Goal: Contribute content

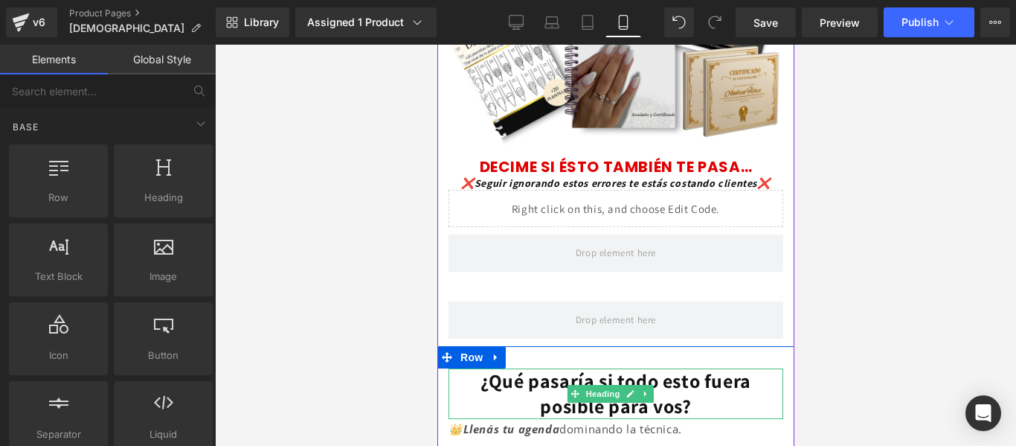
scroll to position [298, 0]
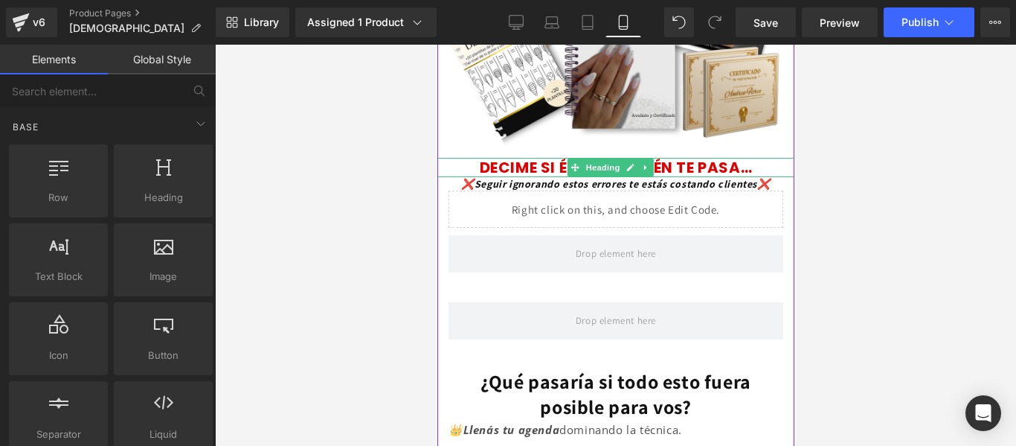
click at [702, 157] on font "DECIME SI ÉSTO TAMBIÉN TE PASA…" at bounding box center [615, 167] width 273 height 21
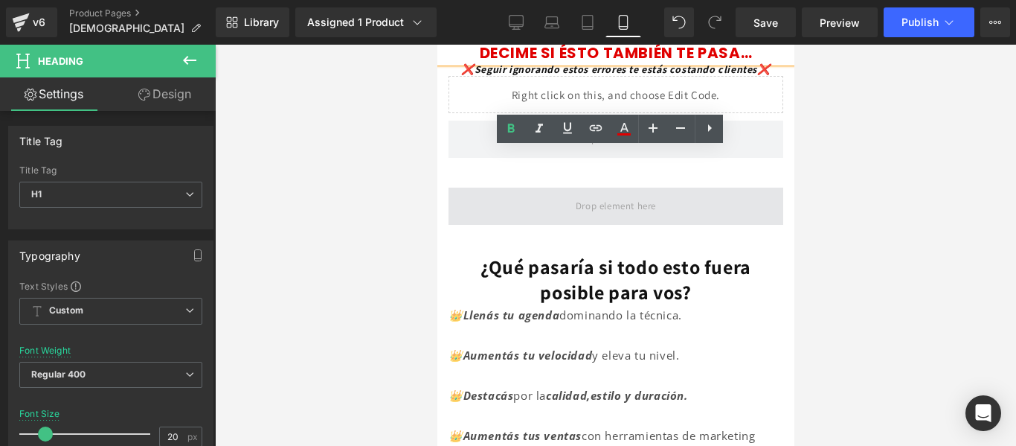
scroll to position [414, 0]
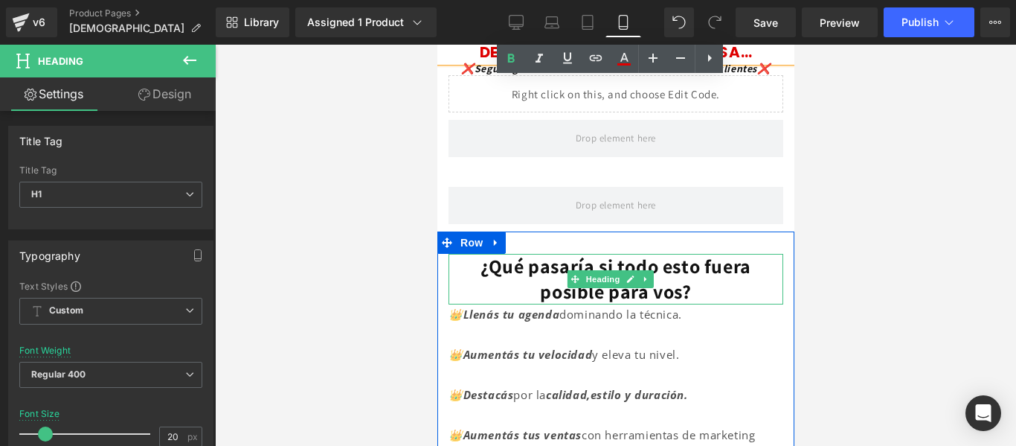
click at [701, 253] on font "¿Qué pasaría si todo esto fuera posible para vos?" at bounding box center [615, 278] width 271 height 51
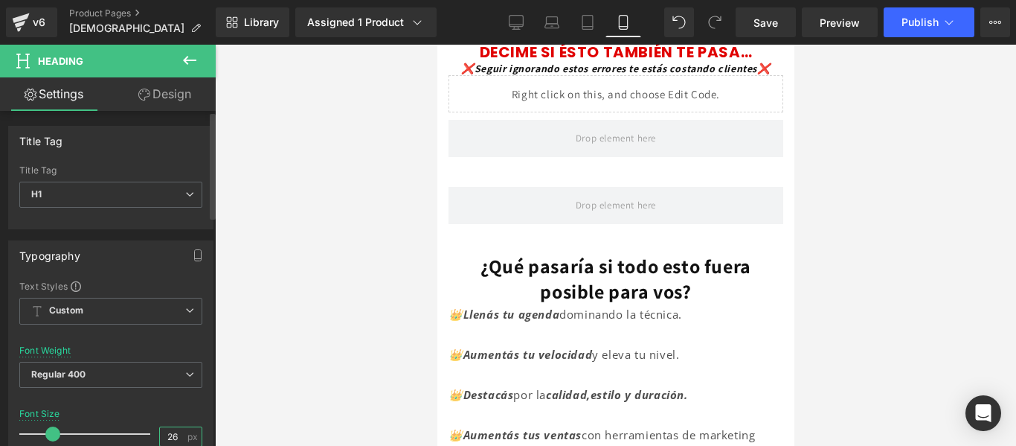
click at [178, 431] on input "26" at bounding box center [173, 436] width 26 height 19
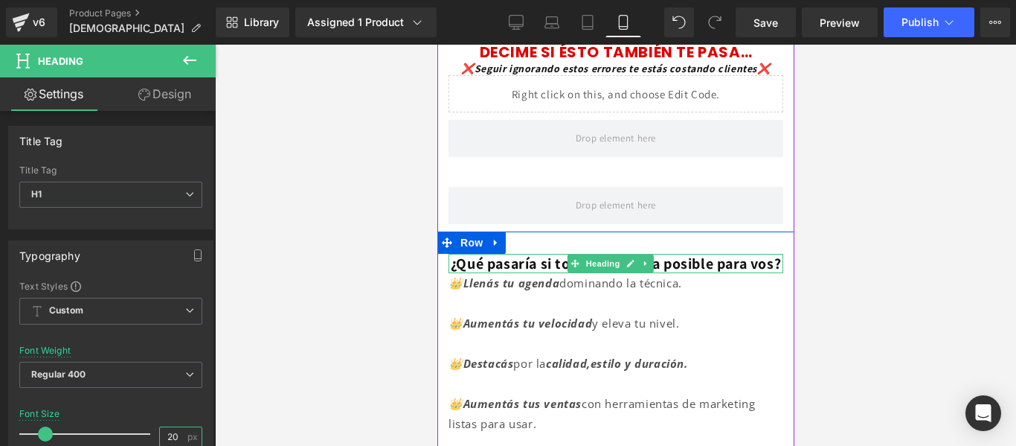
type input "20"
click at [672, 259] on font "¿Qué pasaría si todo esto fuera posible para vos?" at bounding box center [615, 263] width 330 height 19
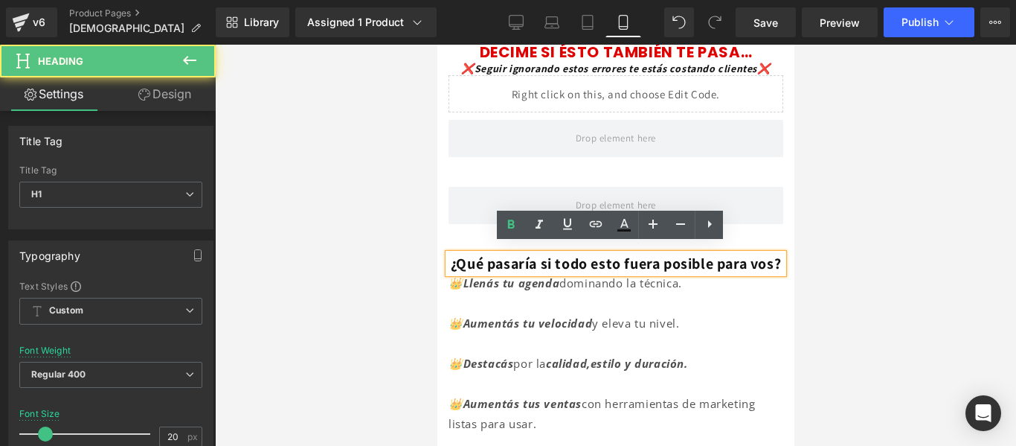
click at [635, 254] on font "¿Qué pasaría si todo esto fuera posible para vos?" at bounding box center [615, 263] width 330 height 19
click at [757, 273] on h1 "¿Qué pasaría si todo esto fuera posible para vos?" at bounding box center [615, 263] width 335 height 19
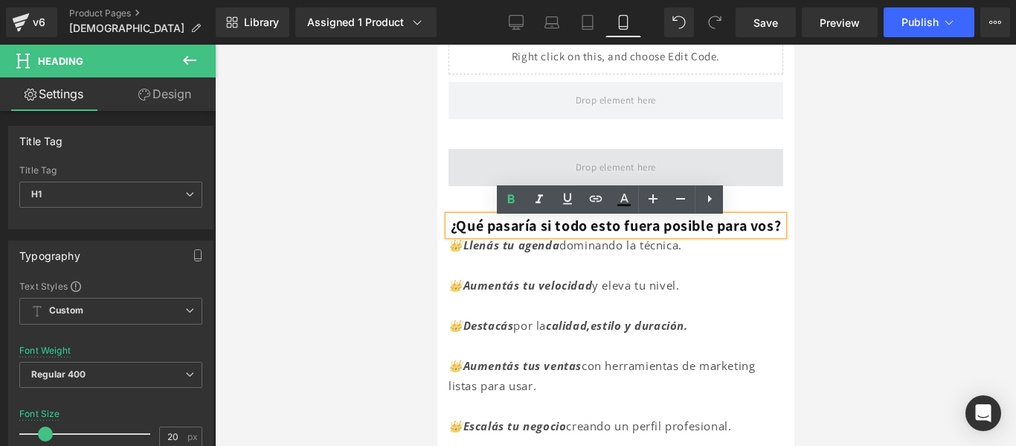
scroll to position [452, 0]
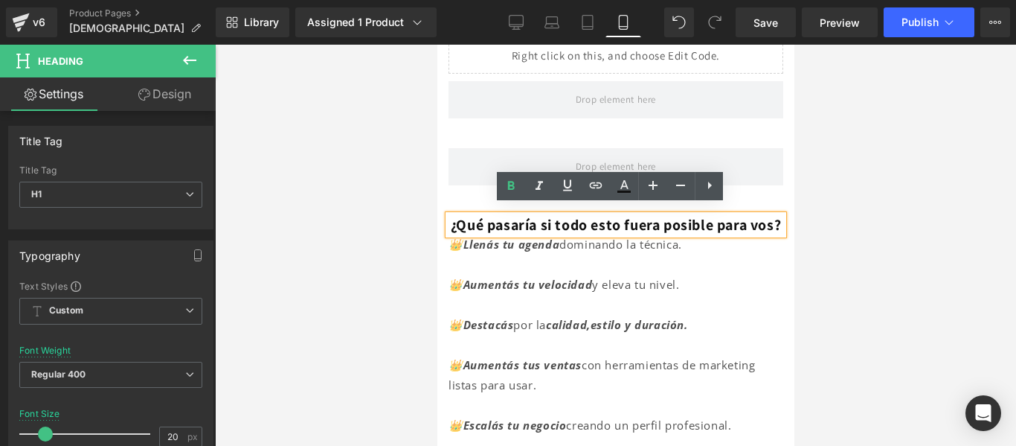
click at [379, 203] on div at bounding box center [615, 245] width 801 height 401
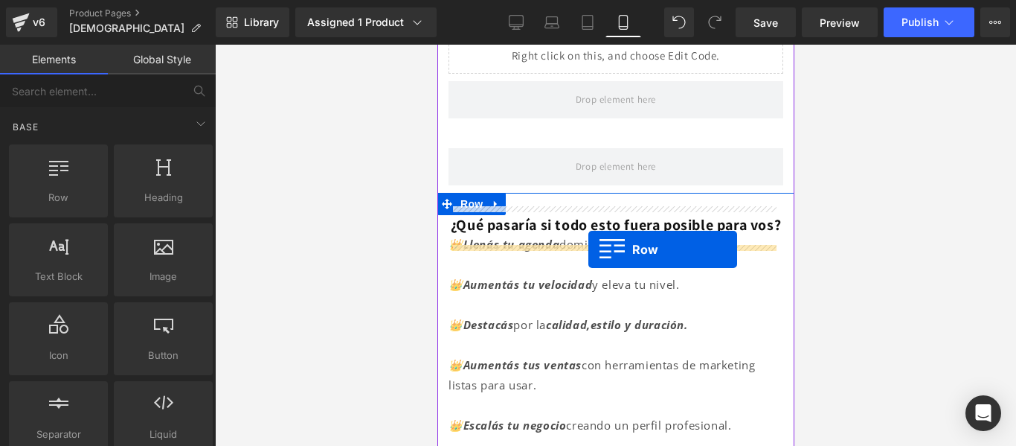
drag, startPoint x: 518, startPoint y: 222, endPoint x: 588, endPoint y: 249, distance: 75.1
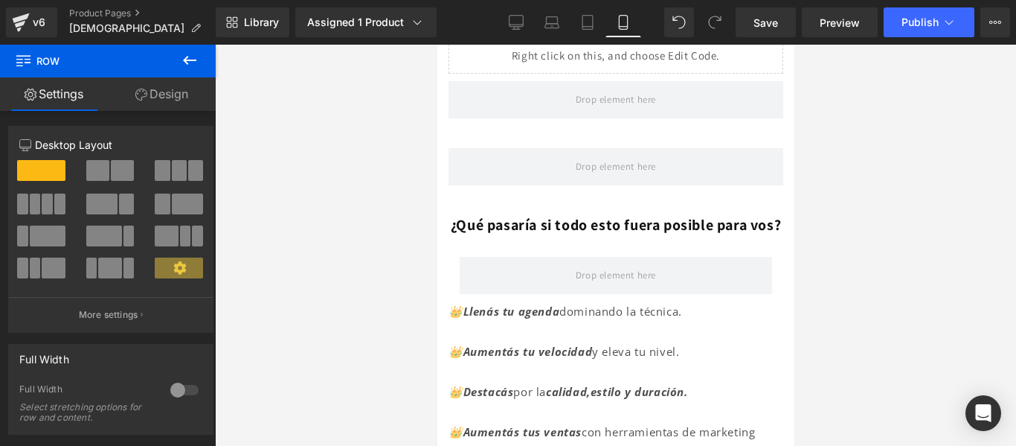
click at [190, 61] on icon at bounding box center [189, 60] width 13 height 9
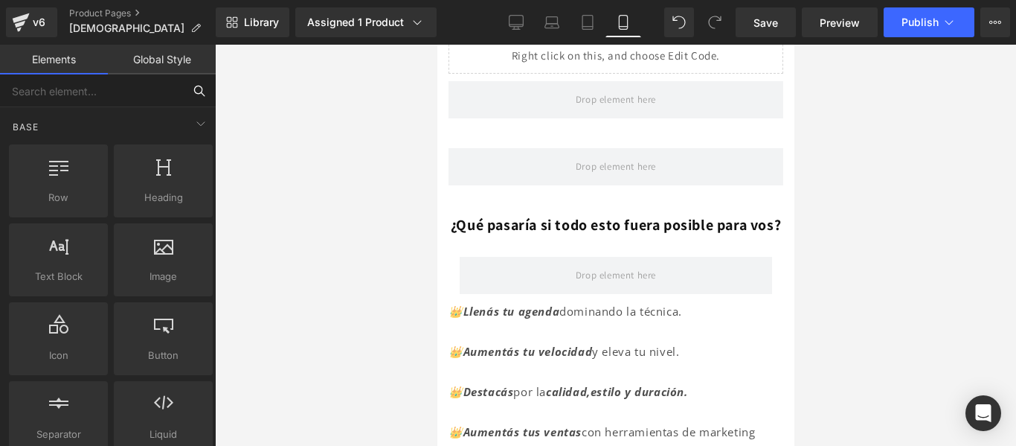
click at [119, 97] on input "text" at bounding box center [91, 90] width 183 height 33
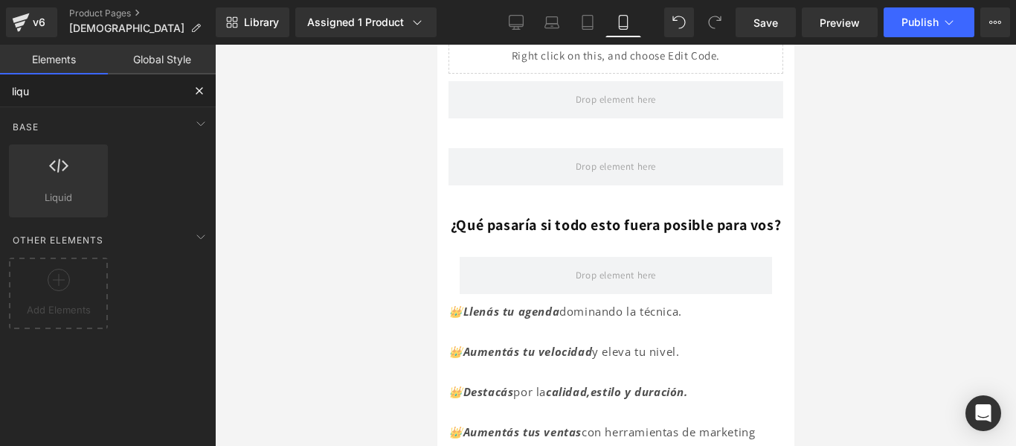
type input "liqui"
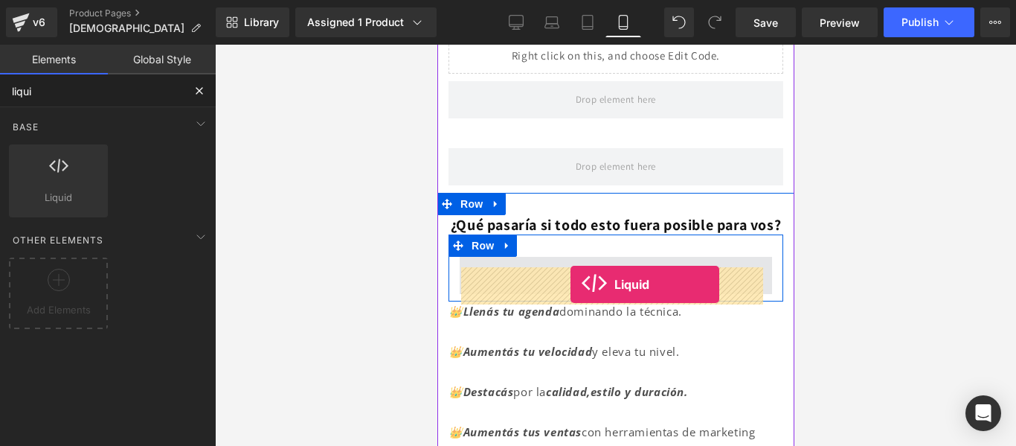
drag, startPoint x: 479, startPoint y: 242, endPoint x: 570, endPoint y: 284, distance: 99.8
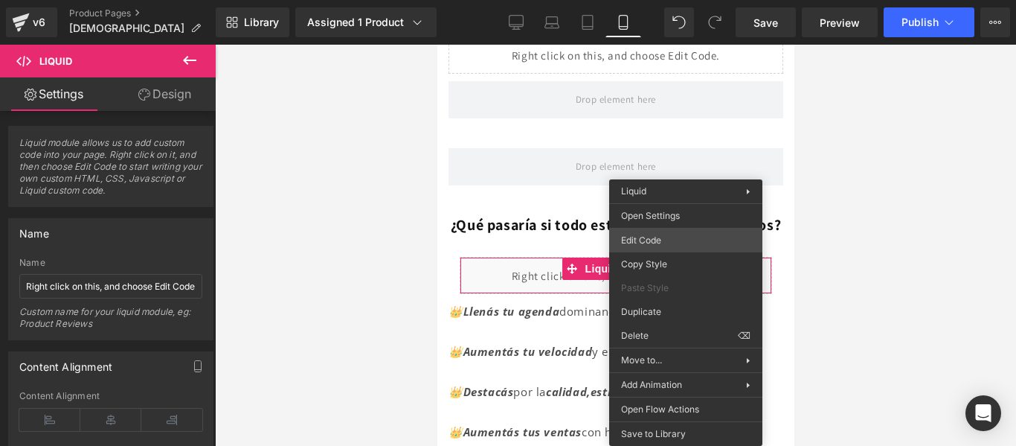
click at [684, 0] on div "Liquid You are previewing how the will restyle your page. You can not edit Elem…" at bounding box center [508, 0] width 1016 height 0
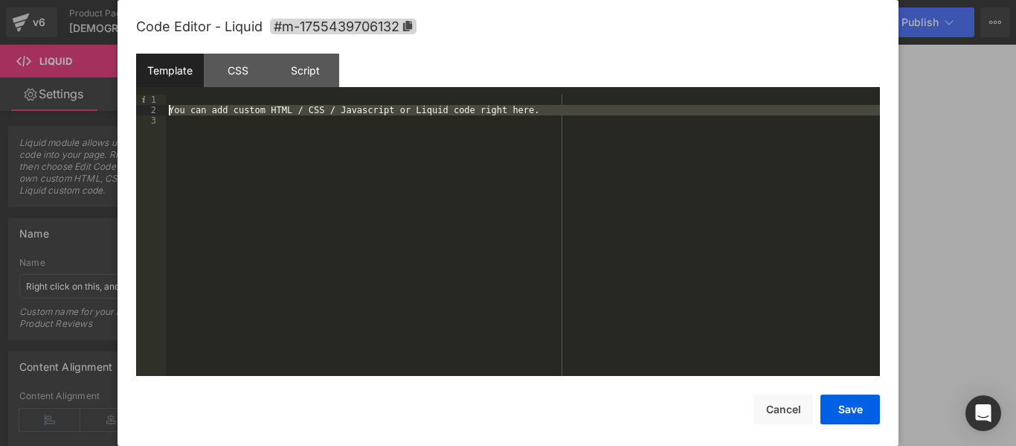
drag, startPoint x: 536, startPoint y: 127, endPoint x: 69, endPoint y: 105, distance: 466.9
click at [69, 105] on body "Liquid You are previewing how the will restyle your page. You can not edit Elem…" at bounding box center [508, 223] width 1016 height 446
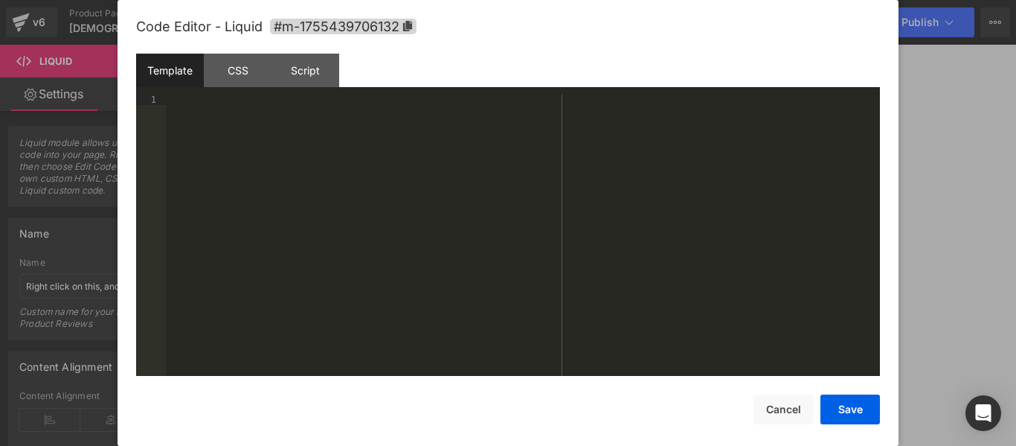
scroll to position [958, 0]
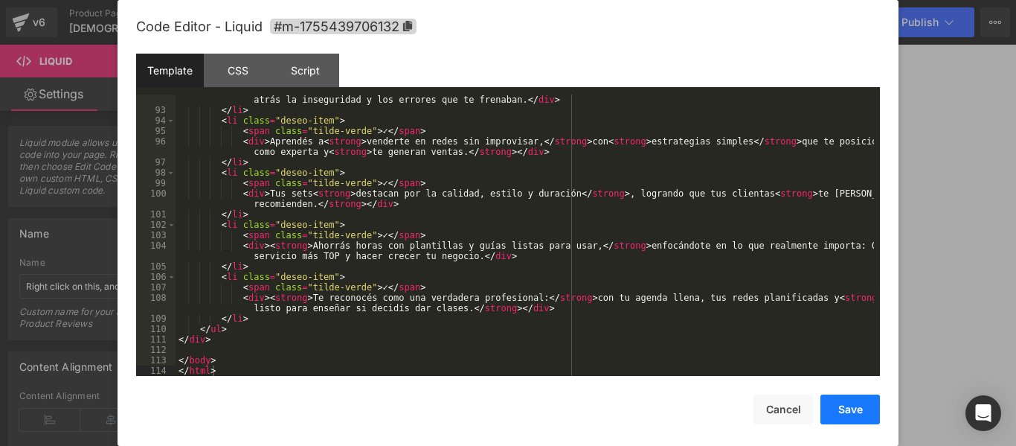
click at [853, 411] on button "Save" at bounding box center [850, 409] width 60 height 30
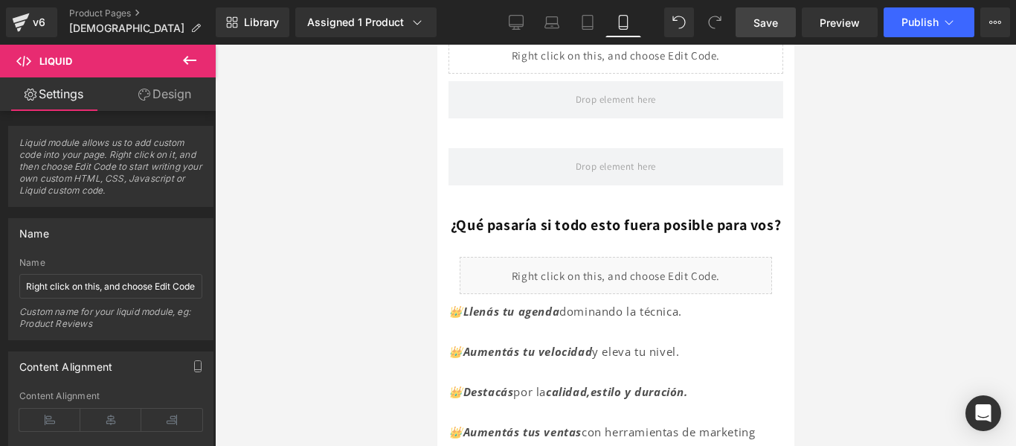
click at [756, 29] on span "Save" at bounding box center [765, 23] width 25 height 16
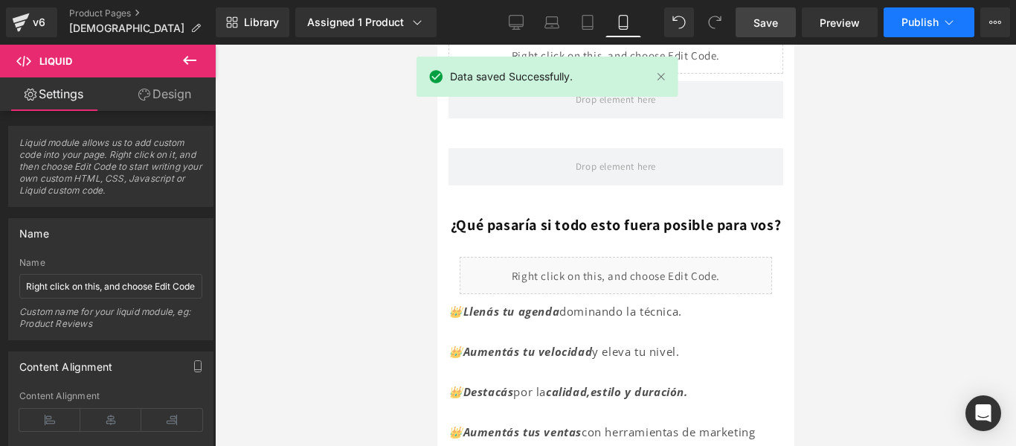
click at [922, 22] on span "Publish" at bounding box center [919, 22] width 37 height 12
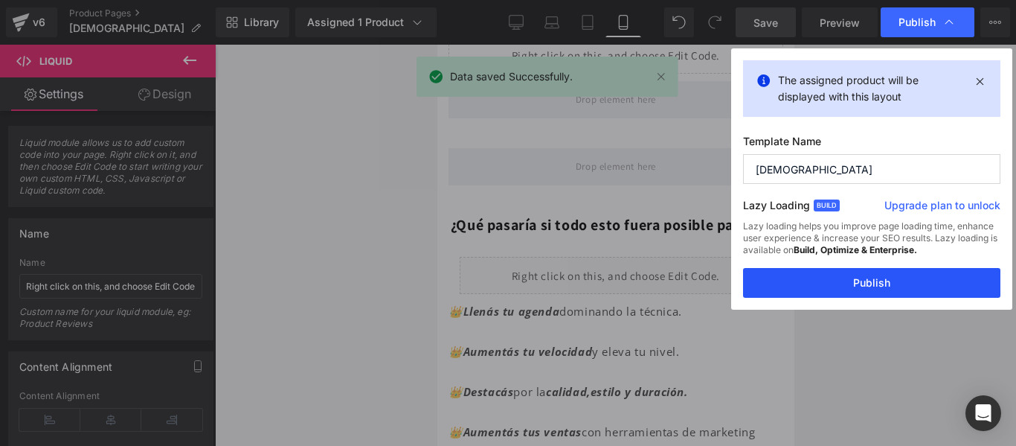
click at [865, 289] on button "Publish" at bounding box center [871, 283] width 257 height 30
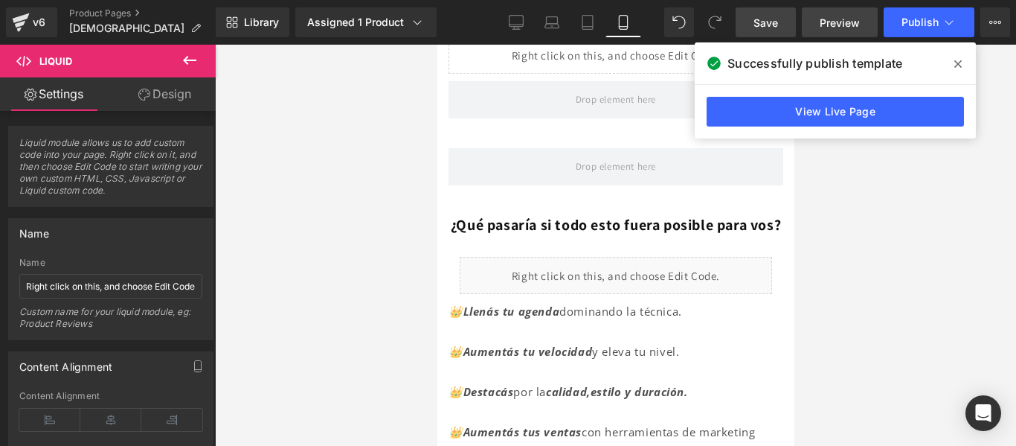
click at [832, 28] on span "Preview" at bounding box center [840, 23] width 40 height 16
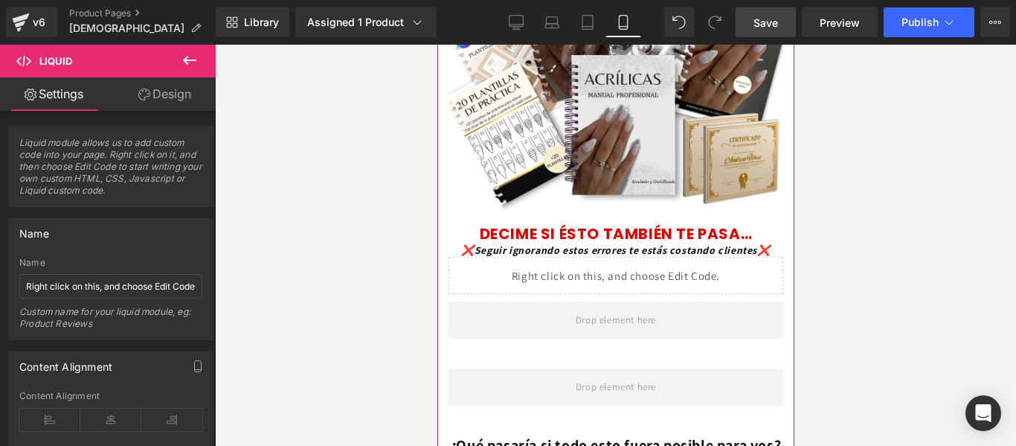
scroll to position [233, 0]
click at [649, 228] on div "DECIME SI ÉSTO TAMBIÉN TE PASA… Heading" at bounding box center [615, 232] width 357 height 19
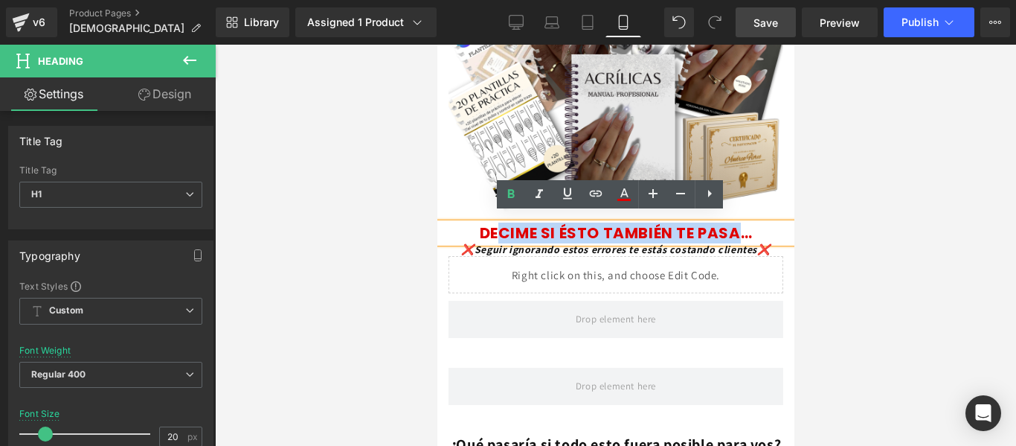
drag, startPoint x: 731, startPoint y: 222, endPoint x: 489, endPoint y: 222, distance: 242.5
click at [489, 222] on font "DECIME SI ÉSTO TAMBIÉN TE PASA…" at bounding box center [615, 232] width 273 height 21
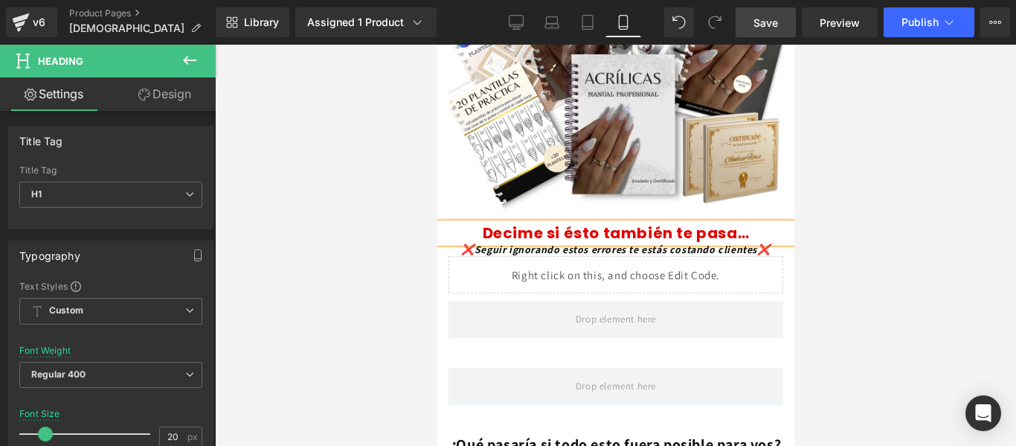
click at [844, 191] on div at bounding box center [615, 245] width 801 height 401
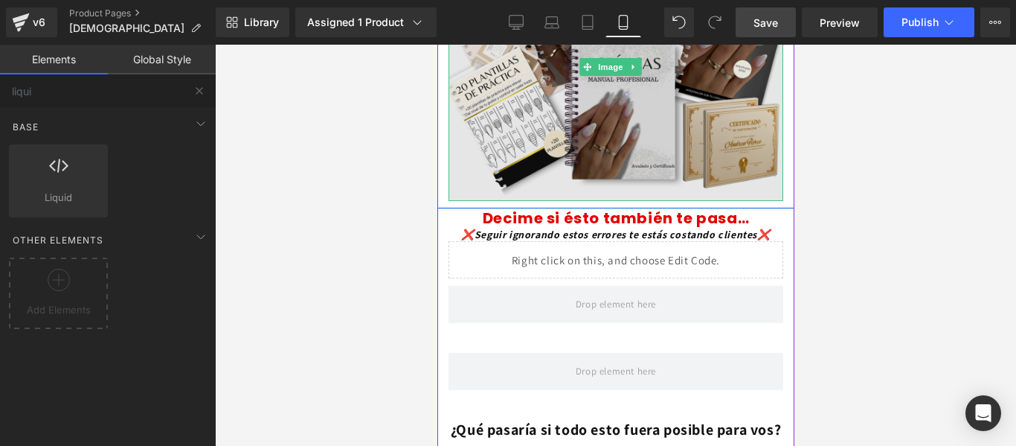
scroll to position [247, 0]
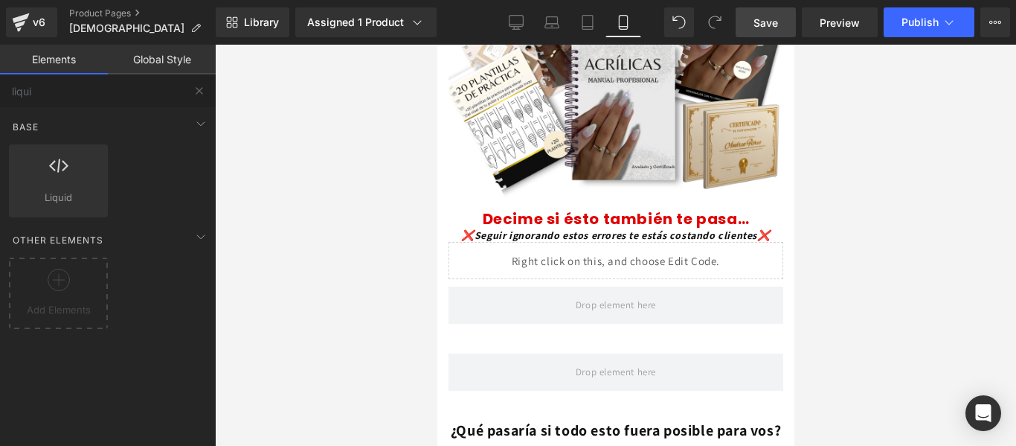
click at [799, 227] on div at bounding box center [615, 245] width 801 height 401
click at [814, 242] on div at bounding box center [615, 245] width 801 height 401
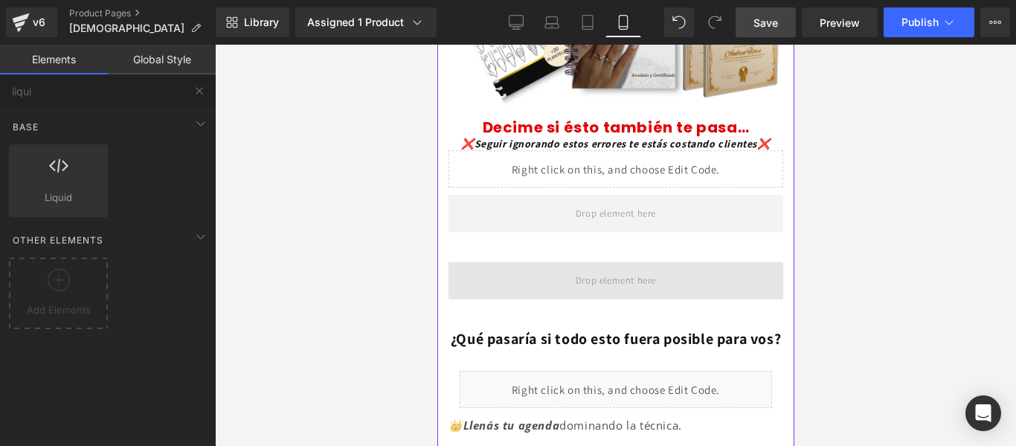
scroll to position [338, 0]
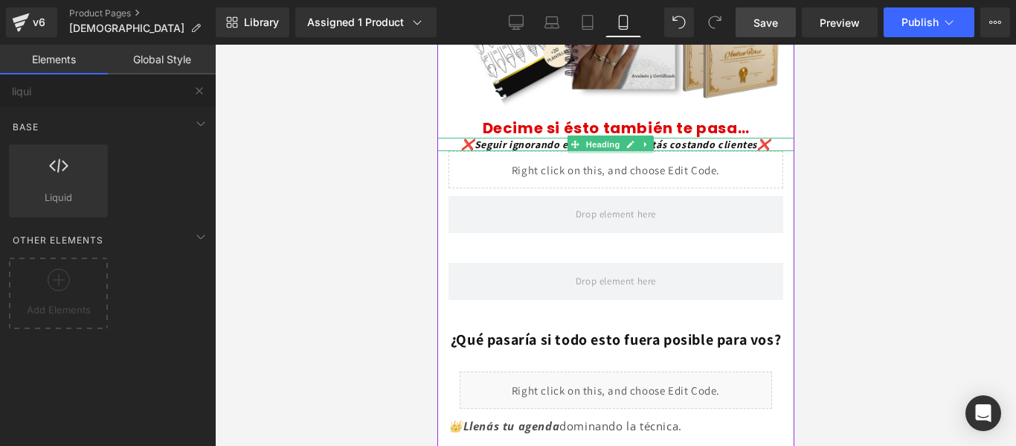
click at [733, 138] on font "❌Seguir ignorando estos errores te estás costando clientes❌" at bounding box center [614, 144] width 309 height 13
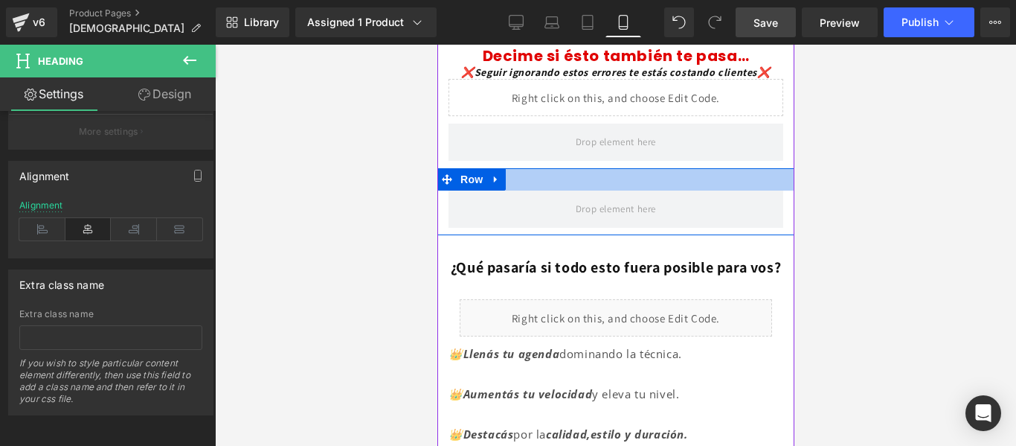
scroll to position [416, 0]
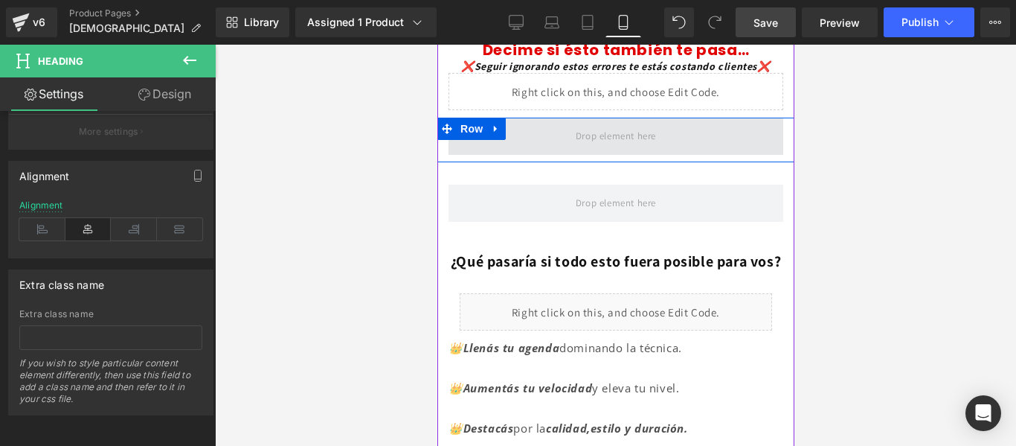
click at [680, 140] on span at bounding box center [615, 136] width 335 height 37
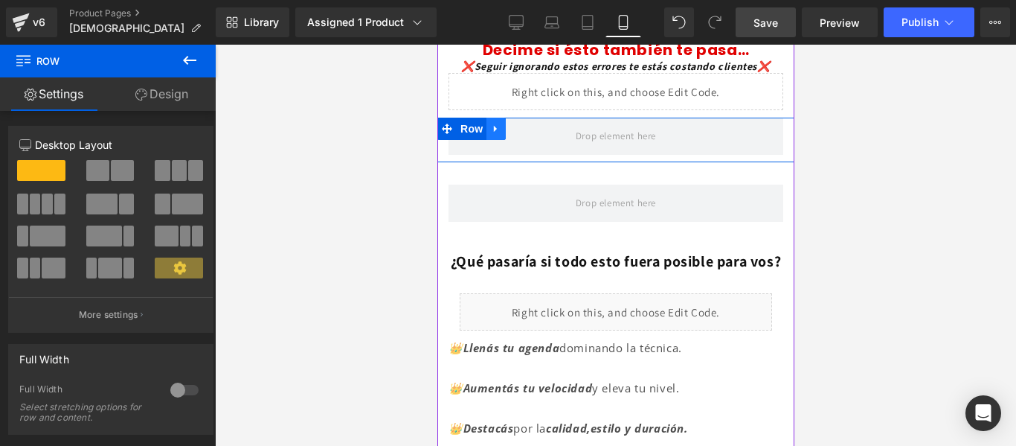
click at [493, 126] on icon at bounding box center [494, 129] width 3 height 7
click at [539, 120] on link at bounding box center [533, 129] width 19 height 22
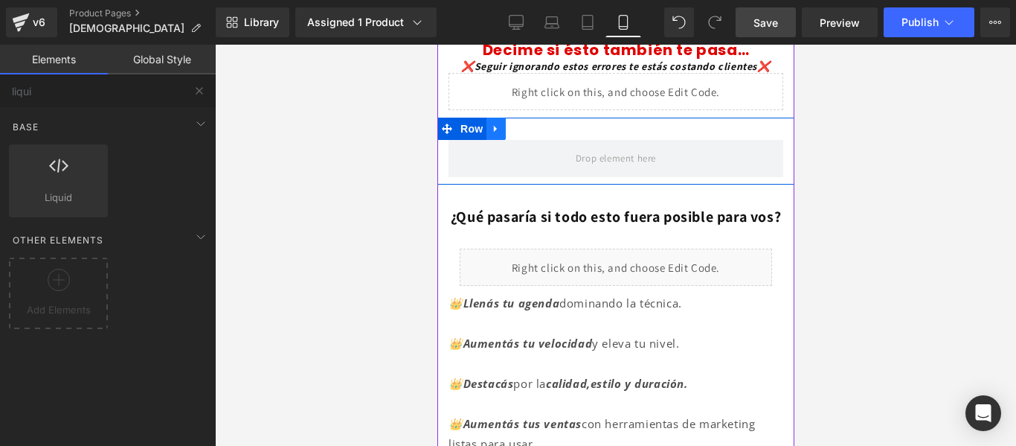
click at [496, 123] on icon at bounding box center [495, 128] width 10 height 11
click at [533, 123] on icon at bounding box center [534, 128] width 10 height 10
click at [498, 123] on icon at bounding box center [495, 128] width 10 height 11
click at [538, 123] on icon at bounding box center [534, 128] width 10 height 10
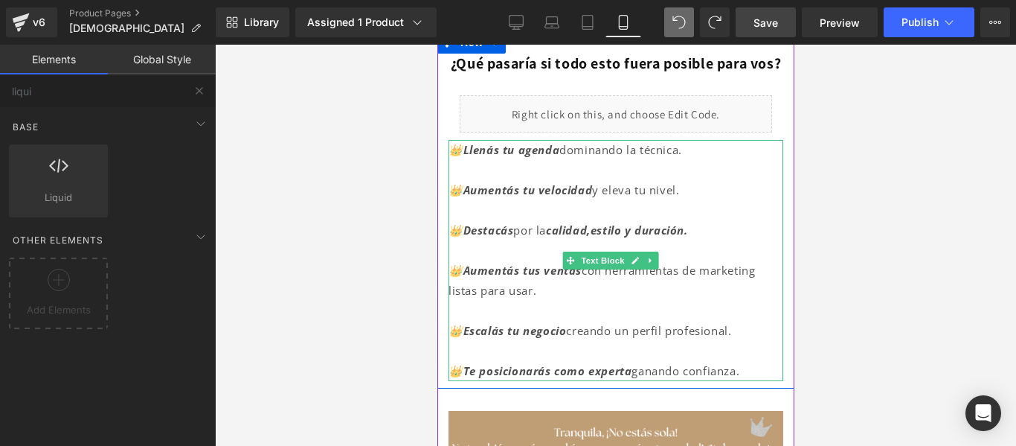
scroll to position [507, 0]
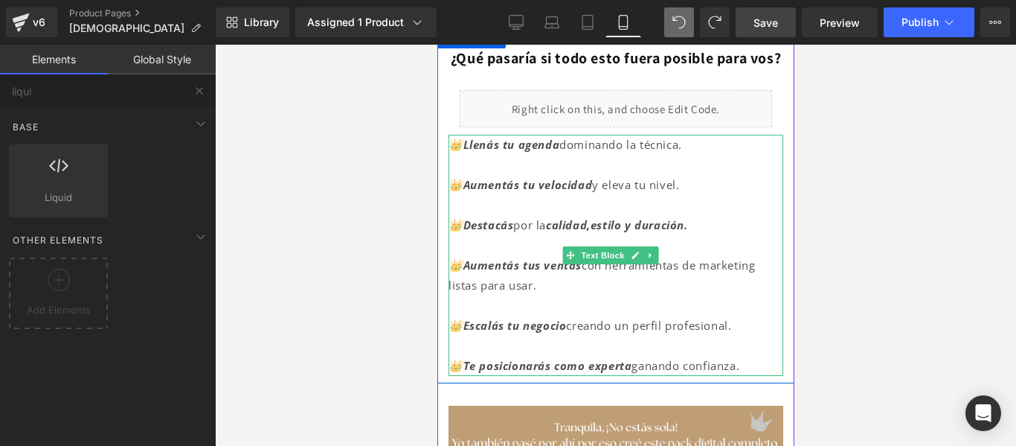
click at [686, 332] on font "creando un perfil profesional." at bounding box center [647, 325] width 165 height 15
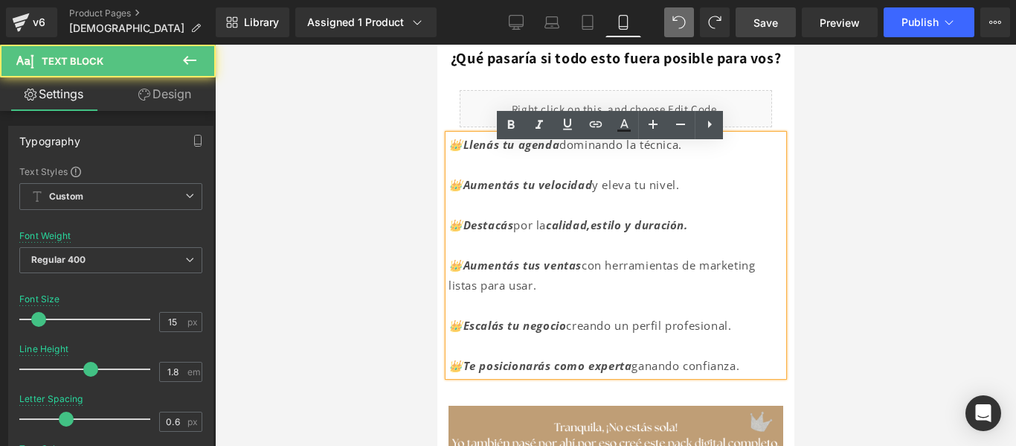
click at [750, 376] on p "👑Te posicionarás como experta ganando confianza." at bounding box center [615, 366] width 335 height 20
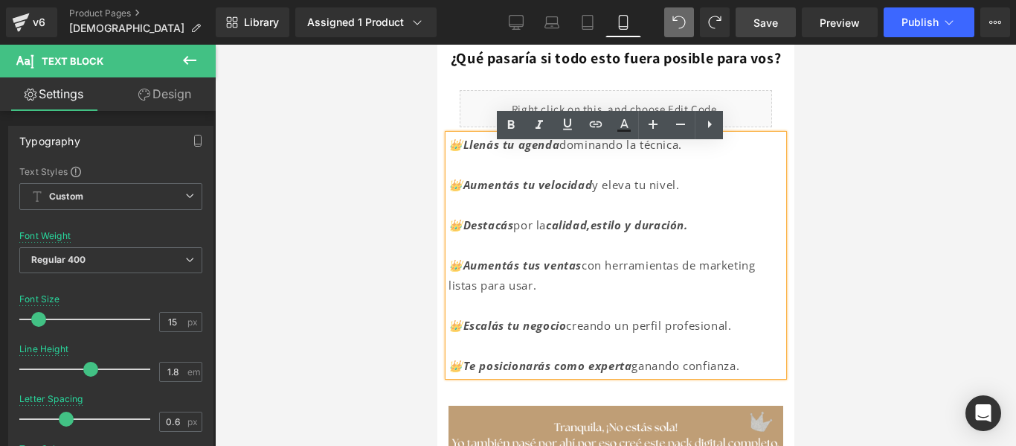
drag, startPoint x: 750, startPoint y: 379, endPoint x: 449, endPoint y: 158, distance: 373.0
click at [449, 158] on div "👑Llenás tu agenda dominando la técnica. 👑Aumentás tu velocidad y eleva tu nivel…" at bounding box center [615, 255] width 335 height 241
copy div "👑Llenás tu agenda dominando la técnica. 👑Aumentás tu velocidad y eleva tu nivel…"
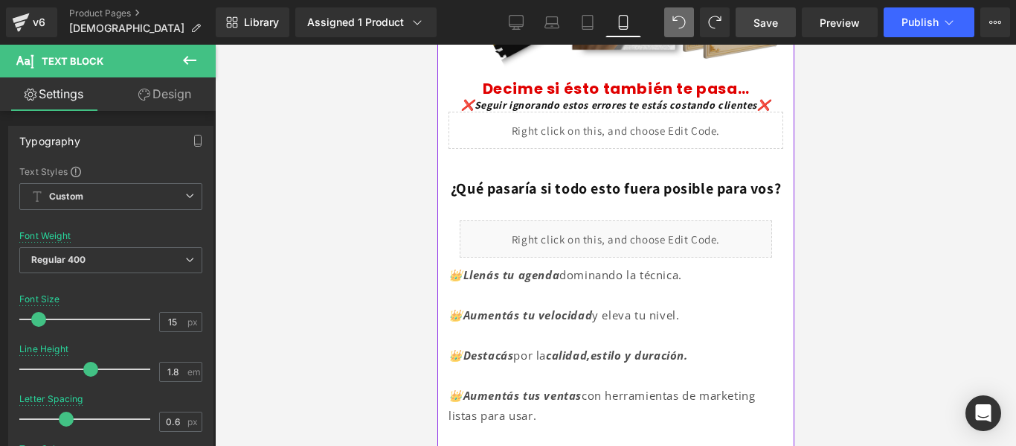
scroll to position [376, 0]
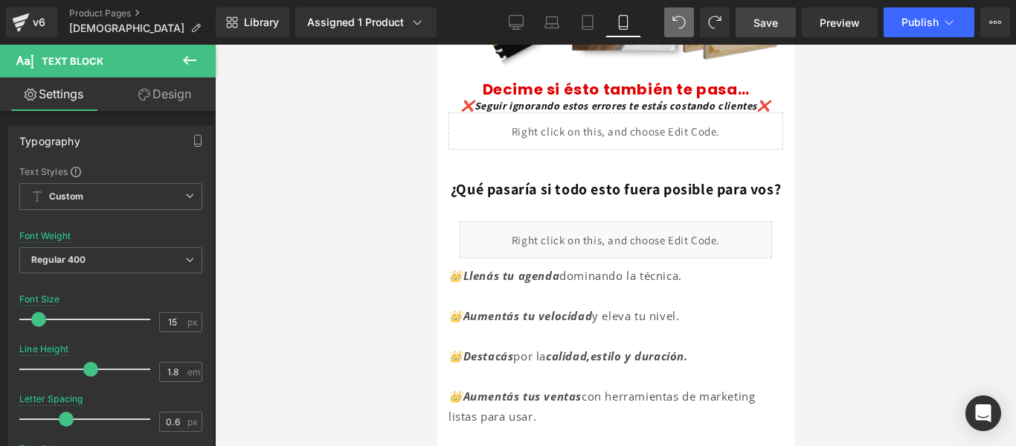
click at [193, 58] on icon at bounding box center [190, 60] width 18 height 18
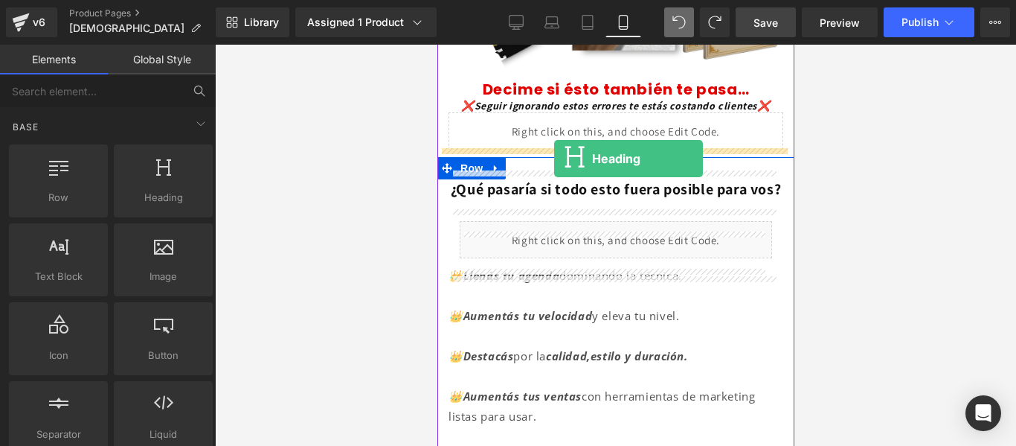
drag, startPoint x: 595, startPoint y: 243, endPoint x: 553, endPoint y: 158, distance: 94.5
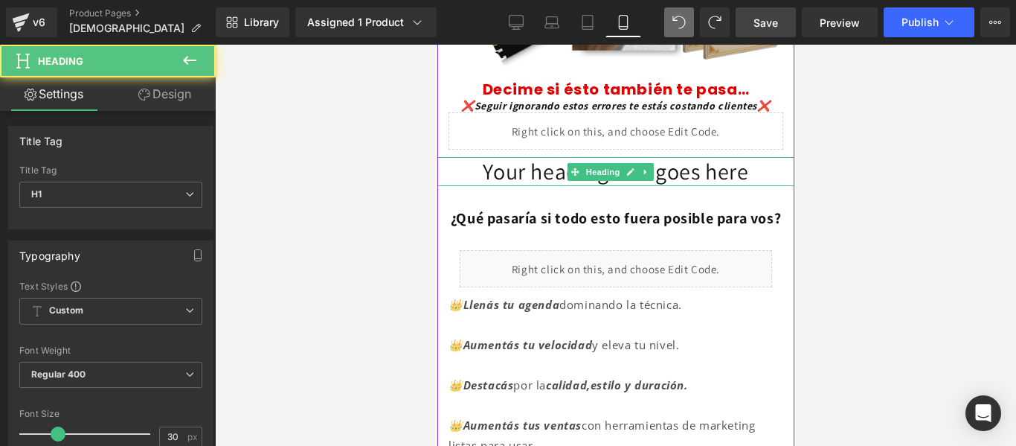
click at [529, 158] on h1 "Your heading text goes here" at bounding box center [615, 171] width 357 height 29
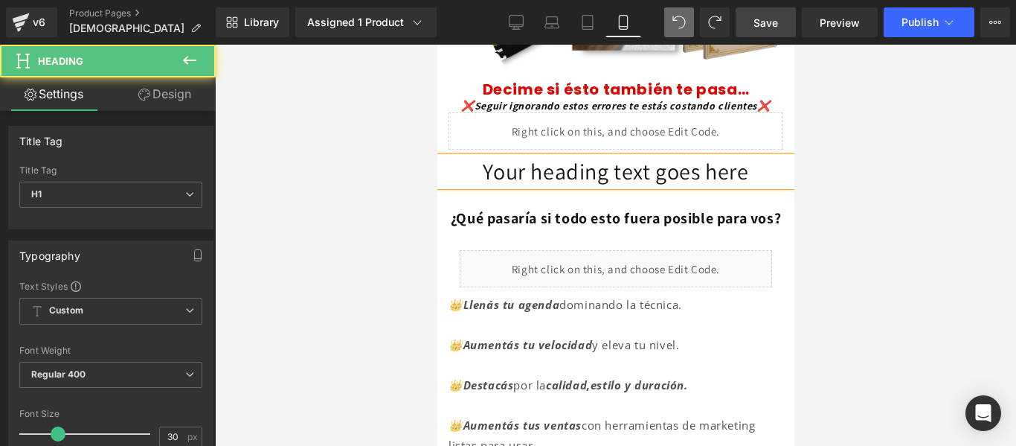
click at [529, 158] on h1 "Your heading text goes here" at bounding box center [615, 171] width 357 height 29
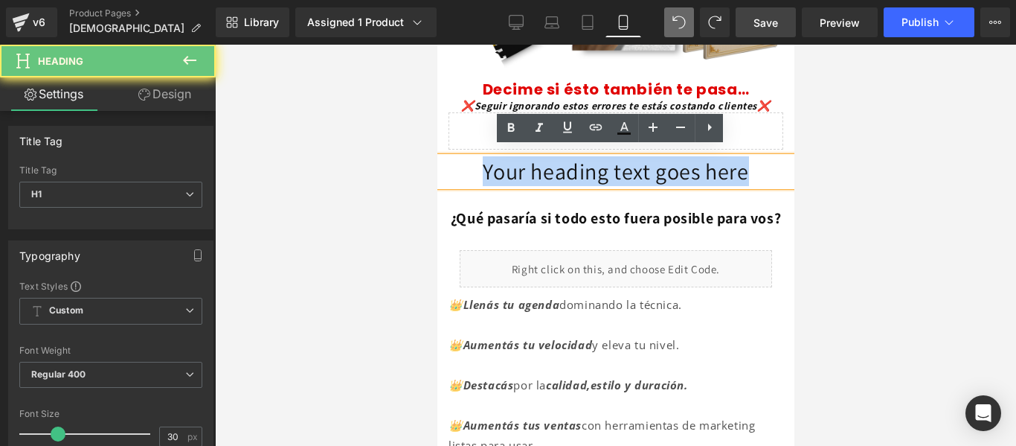
click at [529, 158] on h1 "Your heading text goes here" at bounding box center [615, 171] width 357 height 29
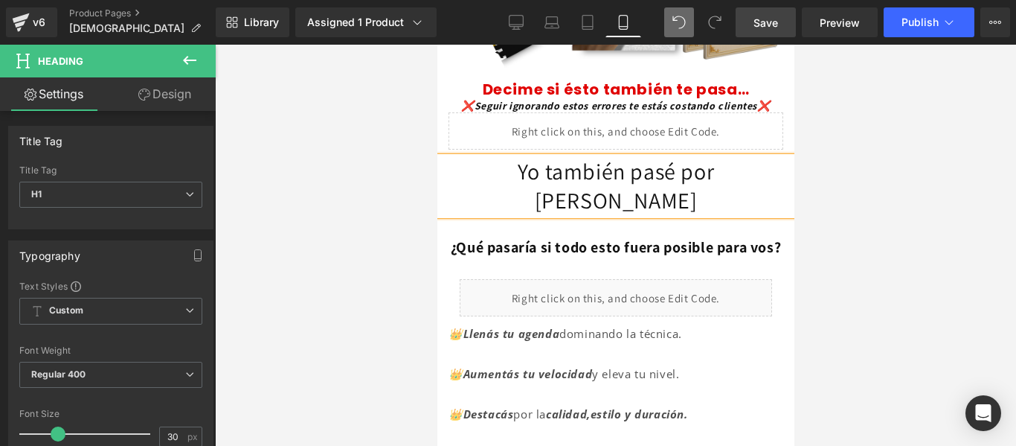
click at [491, 158] on h1 "Yo también pasé por [PERSON_NAME]" at bounding box center [615, 186] width 357 height 58
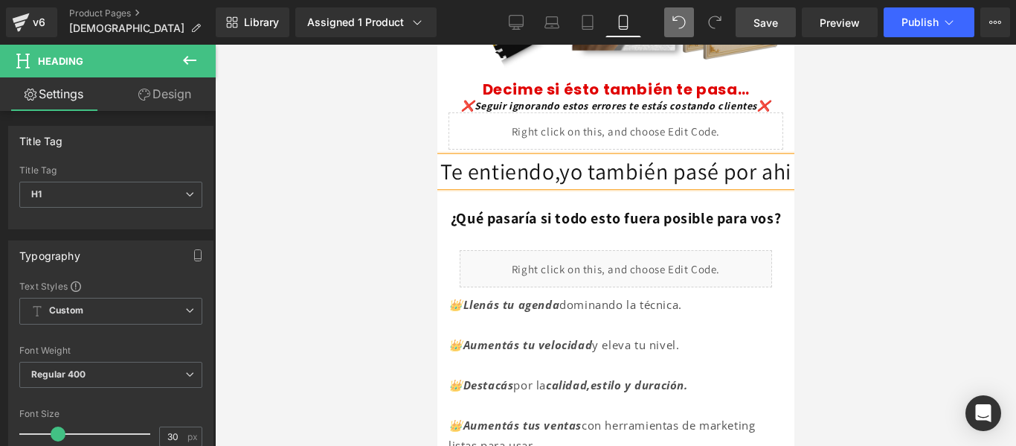
click at [623, 186] on h1 "Te entiendo,yo también pasé por ahi" at bounding box center [615, 171] width 357 height 29
click at [856, 210] on div at bounding box center [615, 245] width 801 height 401
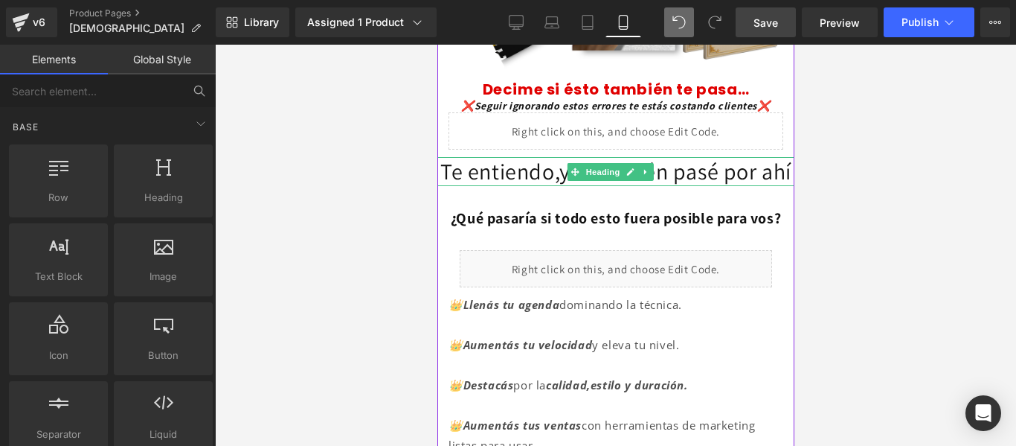
click at [635, 186] on h1 "Te entiendo,yo también pasé por ahí" at bounding box center [615, 171] width 357 height 29
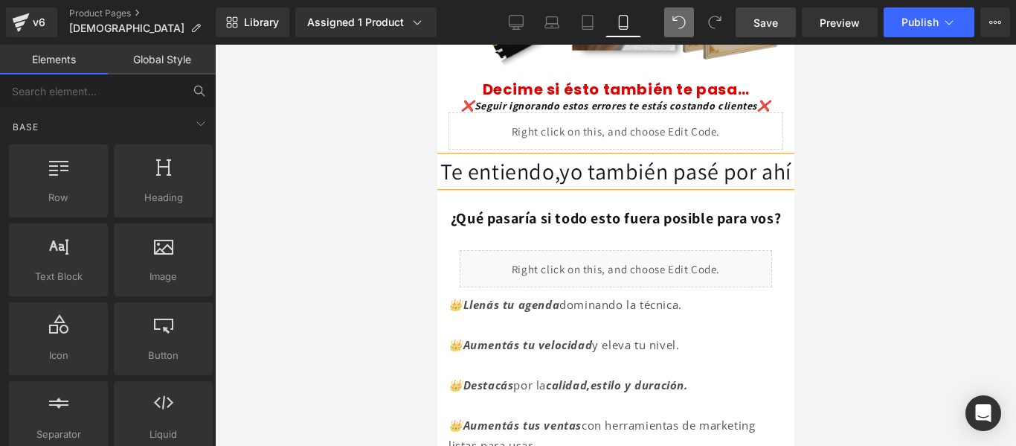
click at [811, 197] on div at bounding box center [615, 245] width 801 height 401
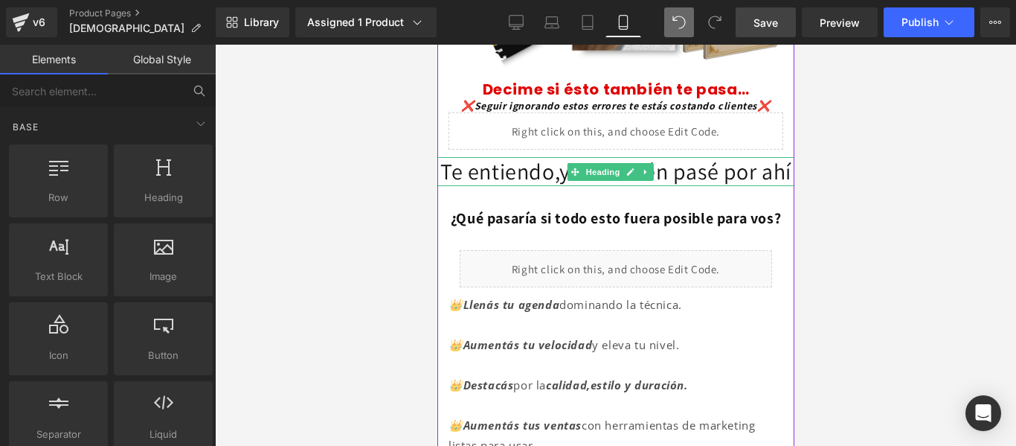
click at [665, 186] on h1 "Te entiendo,yo también pasé por ahí" at bounding box center [615, 171] width 357 height 29
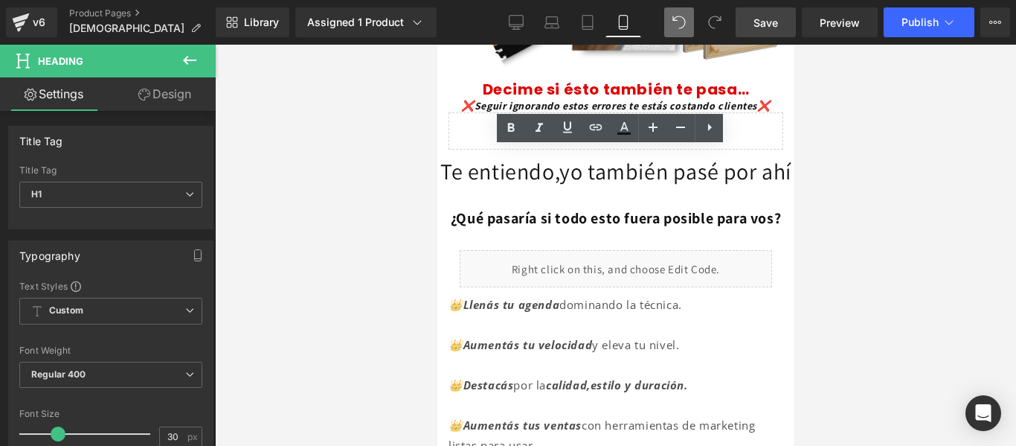
click at [824, 173] on div at bounding box center [615, 245] width 801 height 401
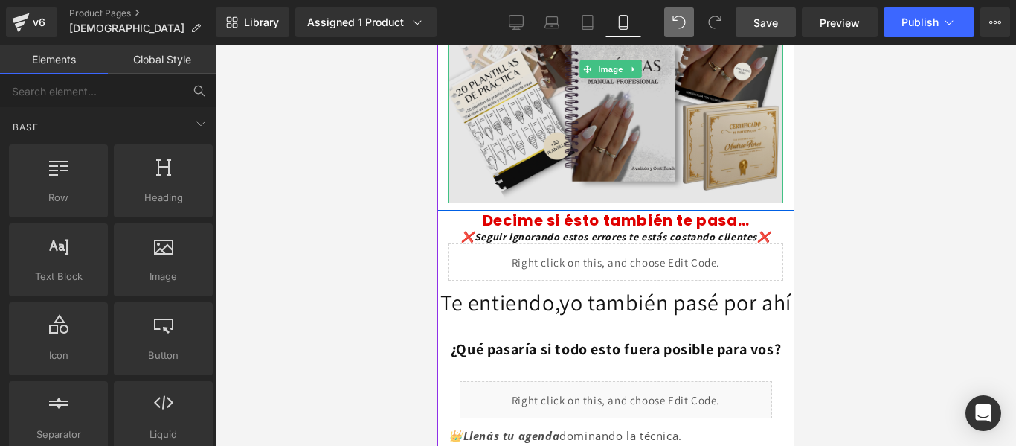
scroll to position [247, 0]
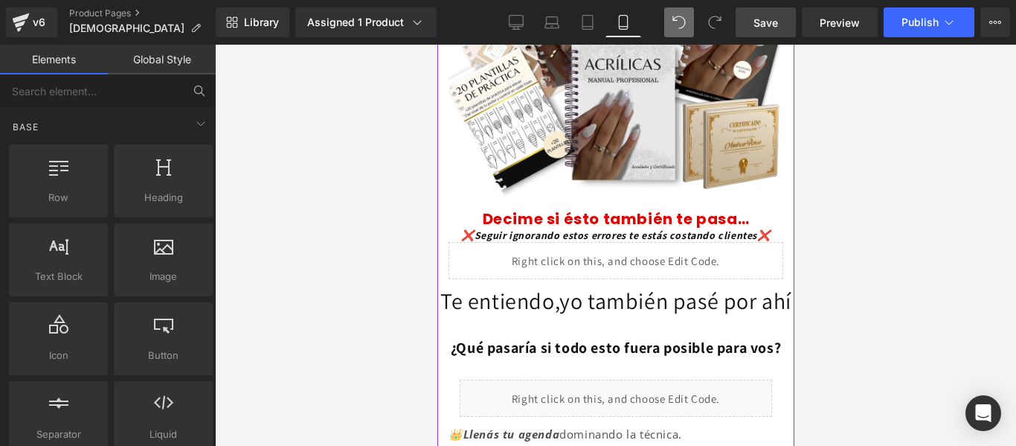
click at [514, 209] on font "Decime si ésto también te pasa…" at bounding box center [615, 218] width 267 height 21
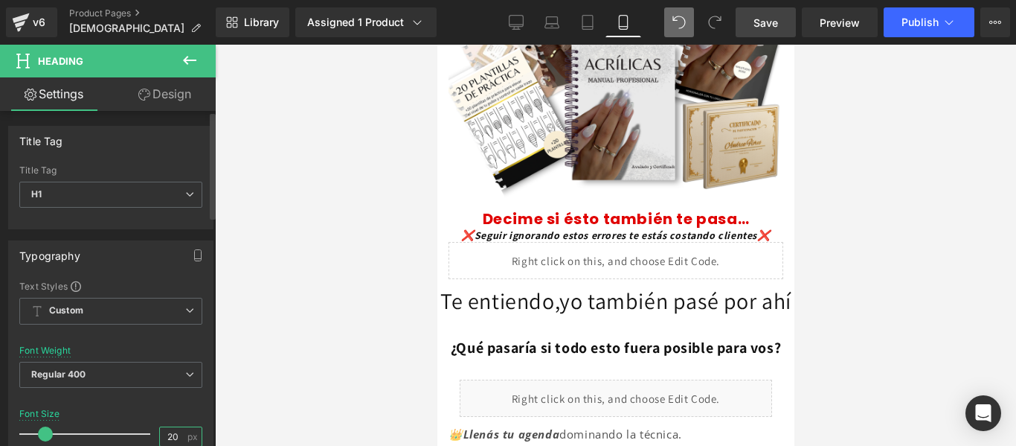
click at [171, 430] on input "20" at bounding box center [173, 436] width 26 height 19
type input "2"
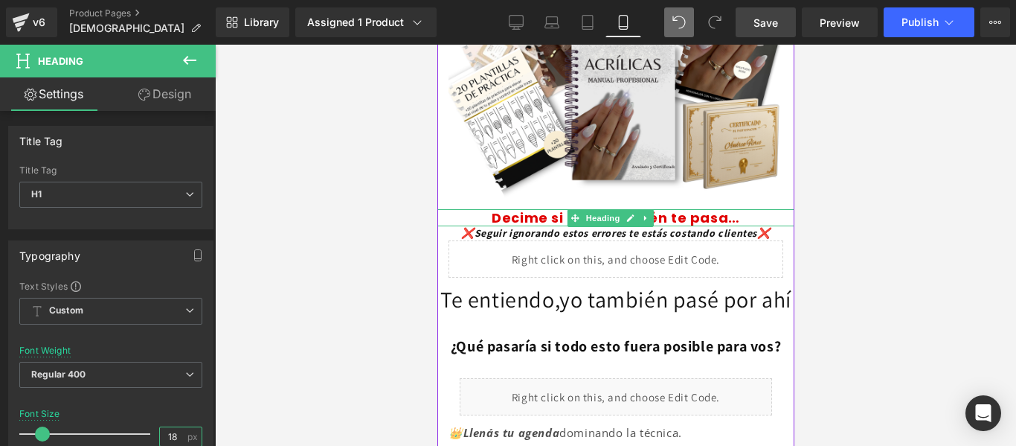
type input "18"
click at [701, 208] on font "Decime si ésto también te pasa…" at bounding box center [615, 217] width 248 height 19
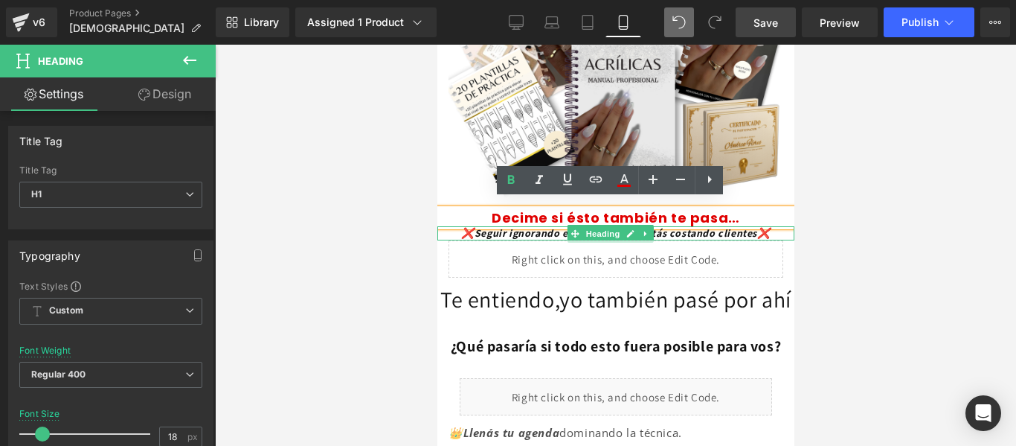
click at [692, 226] on font "❌Seguir ignorando estos errores te estás costando clientes❌" at bounding box center [614, 232] width 309 height 13
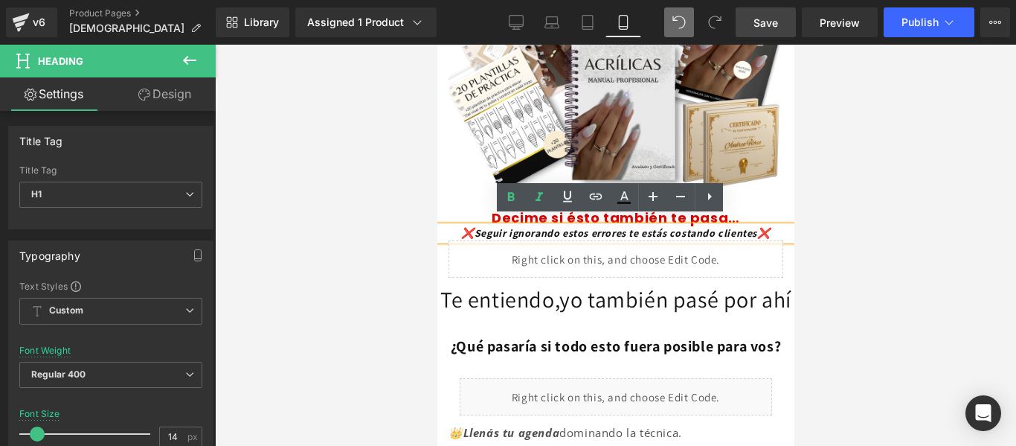
scroll to position [292, 0]
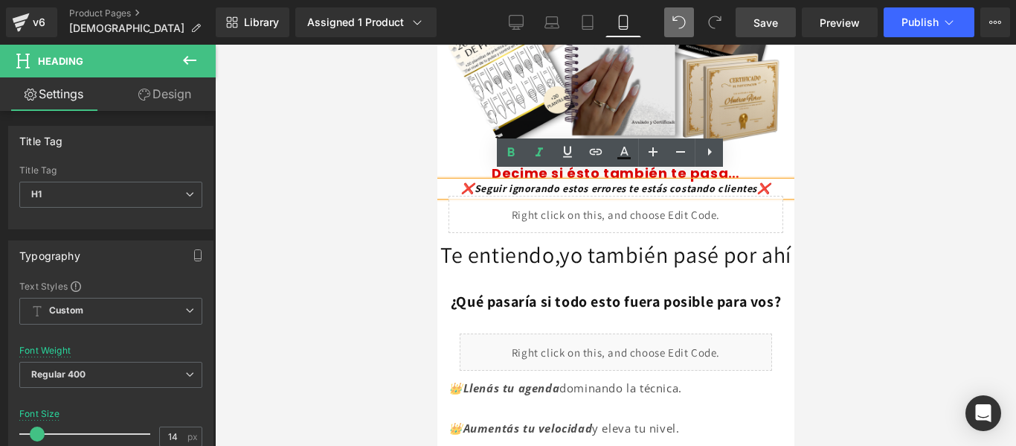
click at [855, 187] on div at bounding box center [615, 245] width 801 height 401
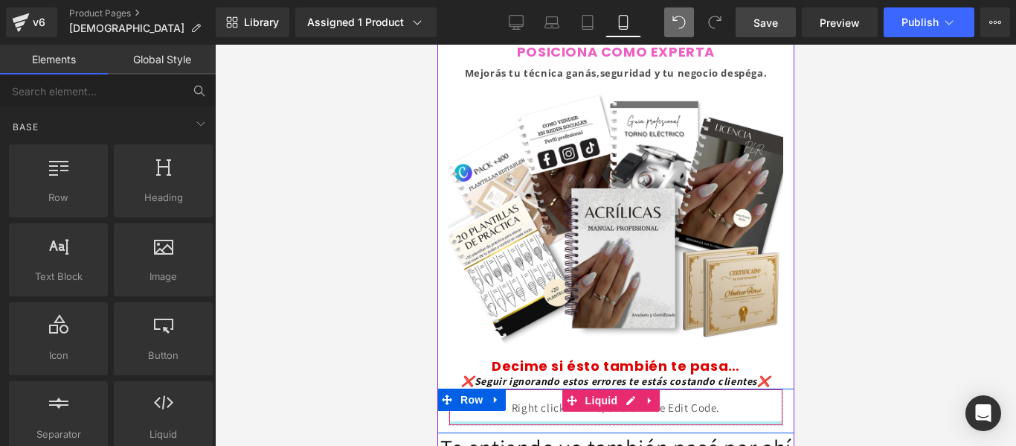
scroll to position [0, 0]
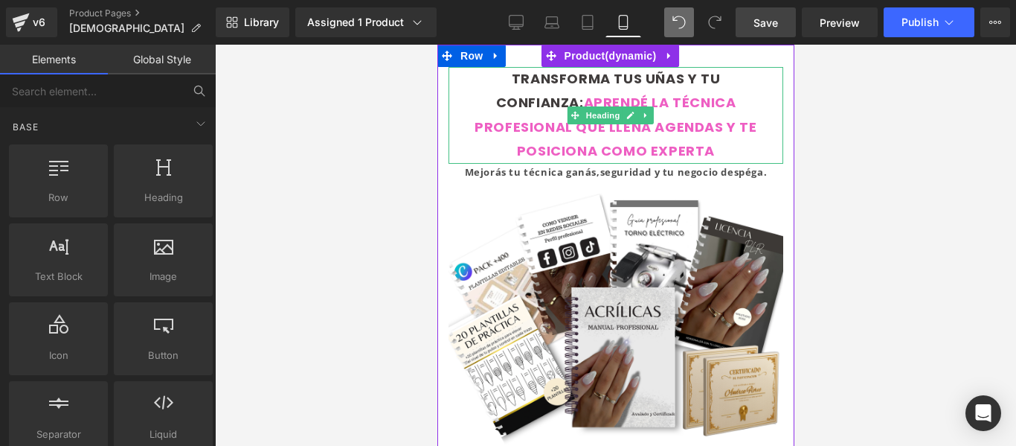
click at [541, 126] on font "TRANSFORMA TUS UÑAS Y TU CONFIANZA: APRENDÉ LA TÉCNICA PROFESIONAL QUE LLENA AG…" at bounding box center [615, 114] width 282 height 91
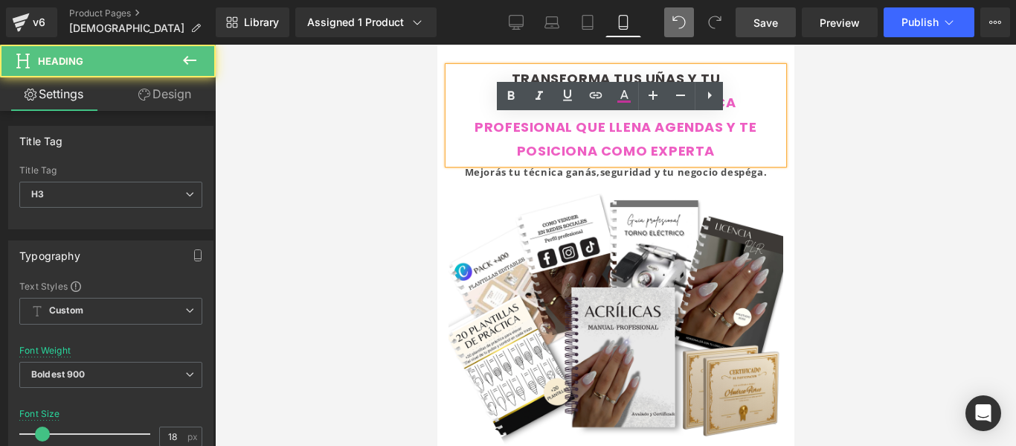
click at [613, 144] on font "TRANSFORMA TUS UÑAS Y TU CONFIANZA: APRENDÉ LA TÉCNICA PROFESIONAL QUE LLENA AG…" at bounding box center [615, 114] width 282 height 91
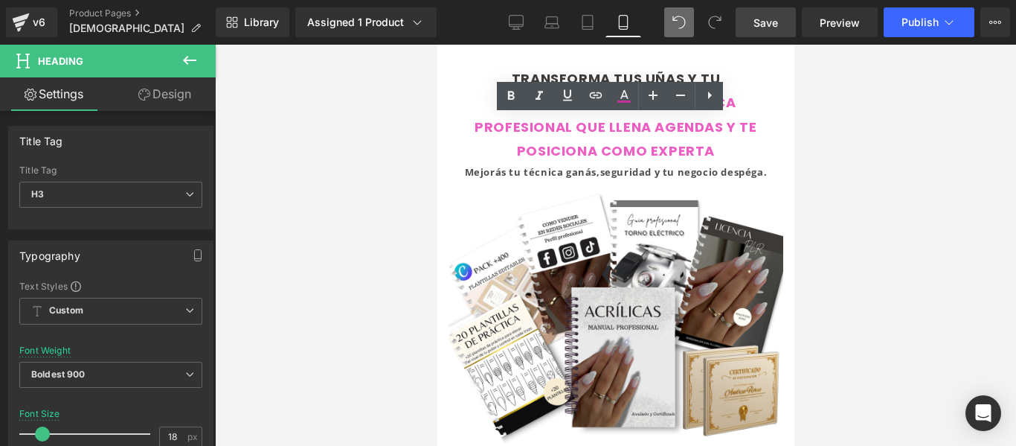
click at [800, 158] on div at bounding box center [615, 245] width 801 height 401
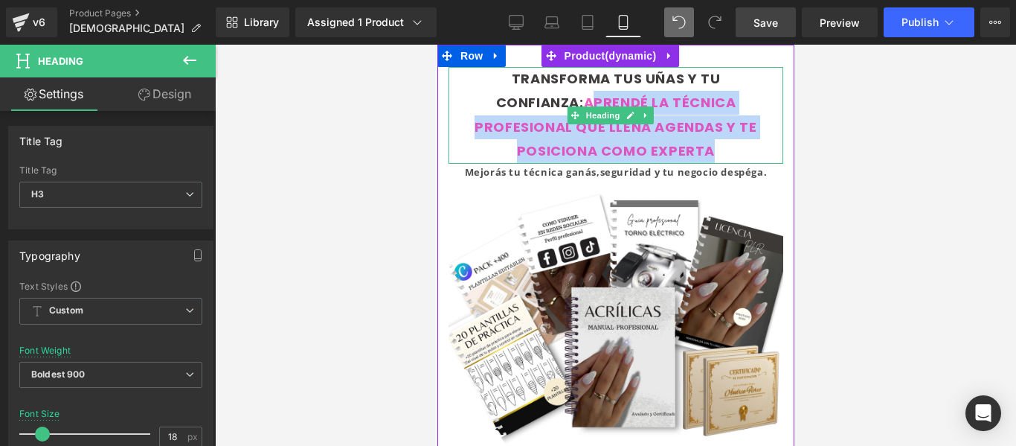
drag, startPoint x: 715, startPoint y: 151, endPoint x: 590, endPoint y: 102, distance: 134.3
click at [590, 102] on div "TRANSFORMA TUS UÑAS Y TU CONFIANZA: APRENDÉ LA TÉCNICA PROFESIONAL QUE LLENA AG…" at bounding box center [615, 115] width 335 height 97
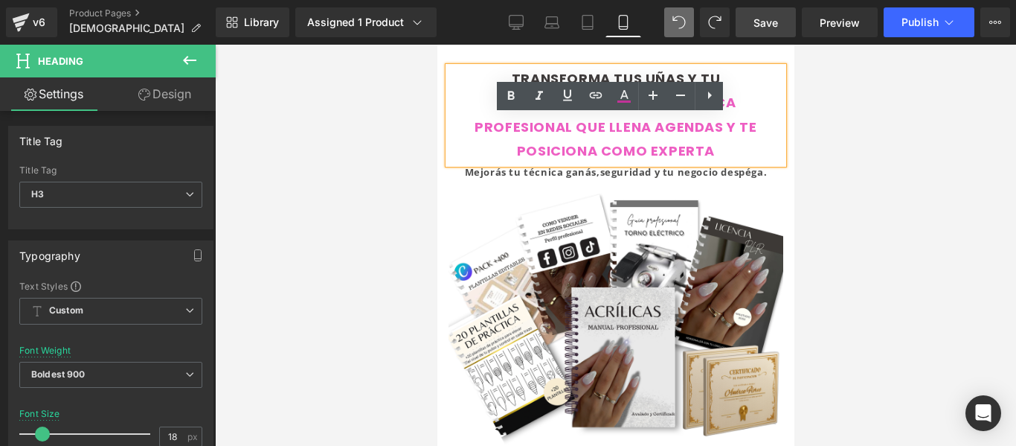
click at [604, 127] on font "TRANSFORMA TUS UÑAS Y TU CONFIANZA: APRENDÉ LA TÉCNICA PROFESIONAL QUE LLENA AG…" at bounding box center [615, 114] width 282 height 91
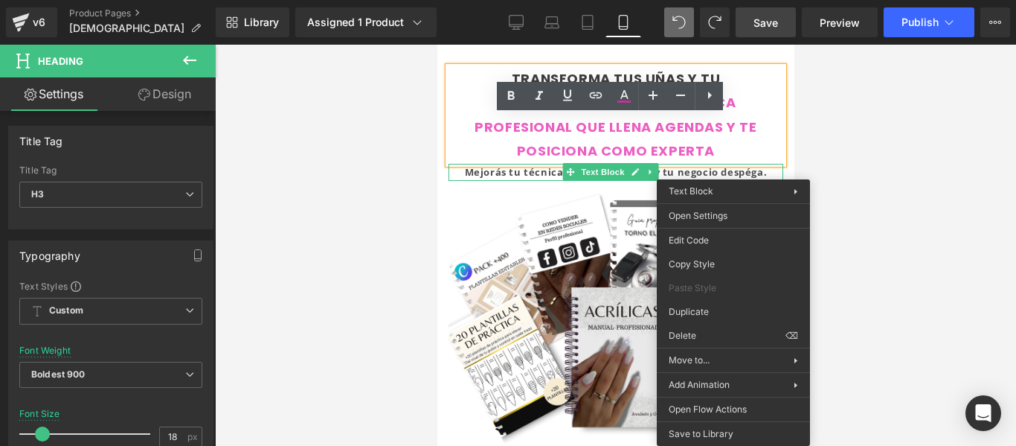
click at [815, 145] on div at bounding box center [615, 245] width 801 height 401
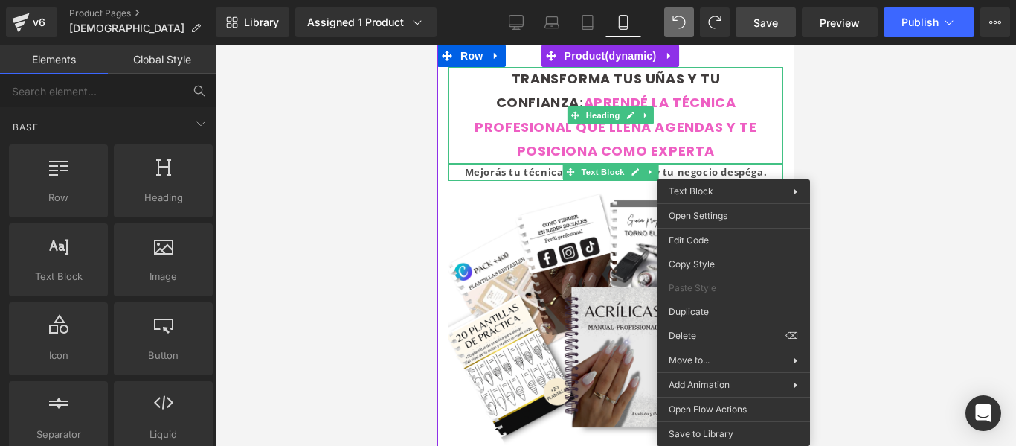
click at [588, 100] on font "TRANSFORMA TUS UÑAS Y TU CONFIANZA: APRENDÉ LA TÉCNICA PROFESIONAL QUE LLENA AG…" at bounding box center [615, 114] width 282 height 91
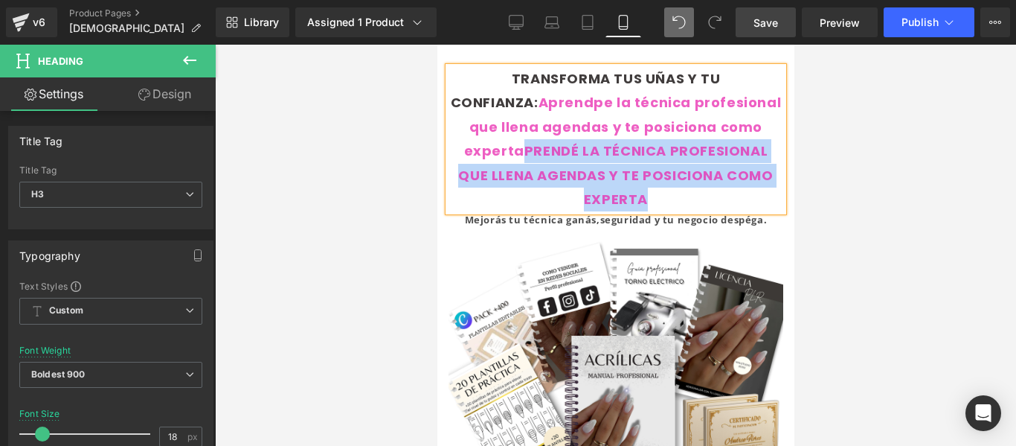
drag, startPoint x: 629, startPoint y: 152, endPoint x: 719, endPoint y: 206, distance: 105.7
click at [719, 206] on div "TRANSFORMA TUS UÑAS Y TU CONFIANZA: Aprendpe la técnica profesional que llena a…" at bounding box center [615, 139] width 335 height 144
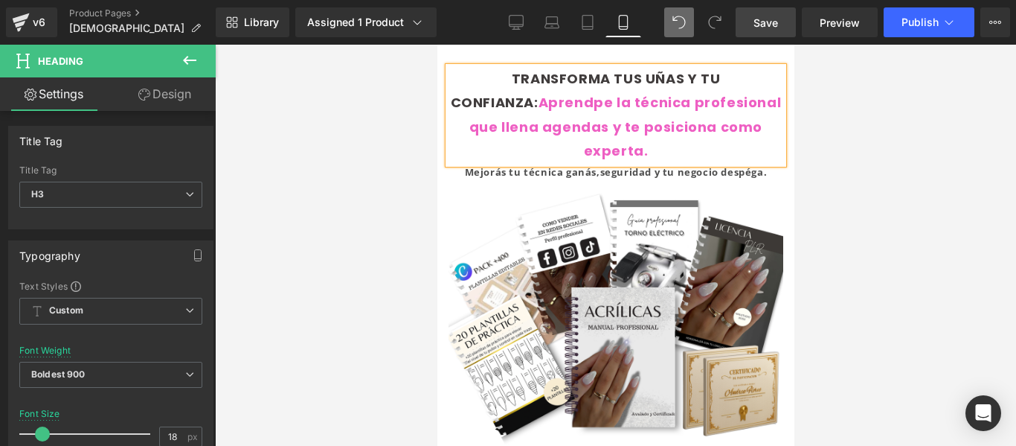
click at [646, 106] on font "TRANSFORMA TUS UÑAS Y TU CONFIANZA: Aprendpe la técnica profesional que llena a…" at bounding box center [615, 114] width 331 height 91
click at [814, 126] on div at bounding box center [615, 245] width 801 height 401
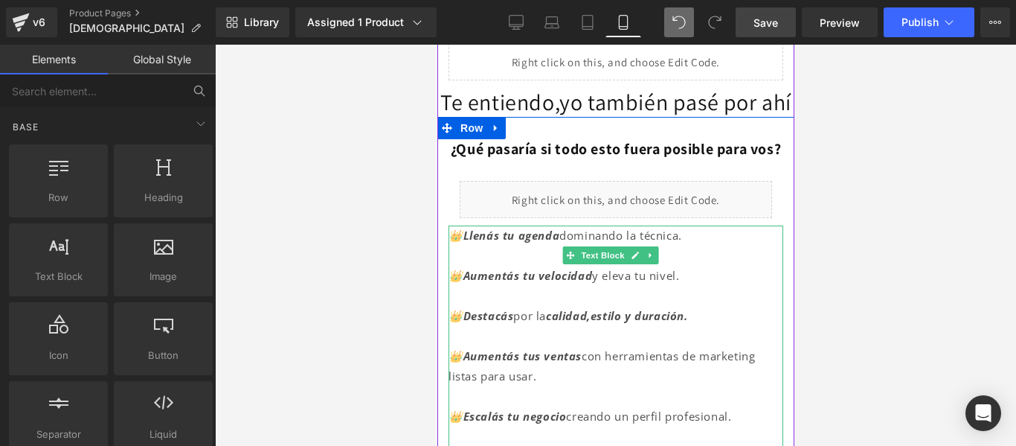
scroll to position [443, 0]
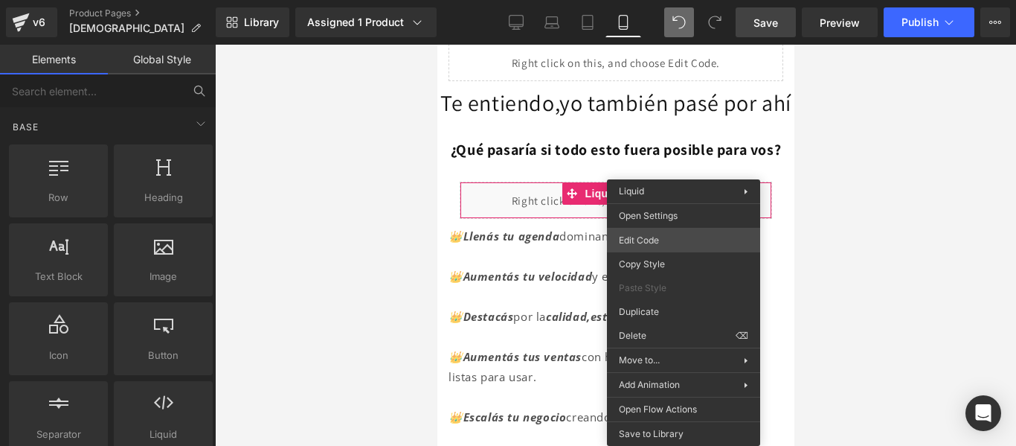
click at [662, 0] on div "Heading You are previewing how the will restyle your page. You can not edit Ele…" at bounding box center [508, 0] width 1016 height 0
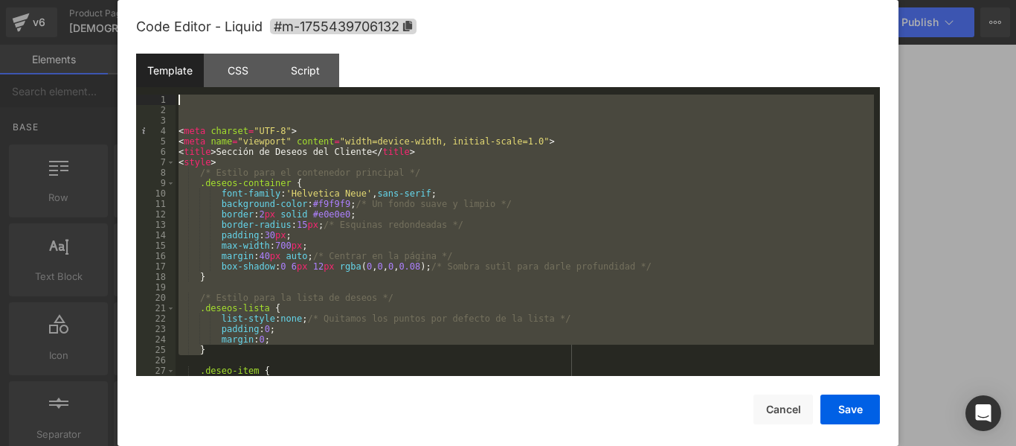
drag, startPoint x: 479, startPoint y: 353, endPoint x: 392, endPoint y: 60, distance: 305.7
click at [392, 60] on div "Template CSS Script Data 1 2 3 4 5 6 7 8 9 10 11 12 13 14 15 16 17 18 19 20 21 …" at bounding box center [508, 215] width 744 height 322
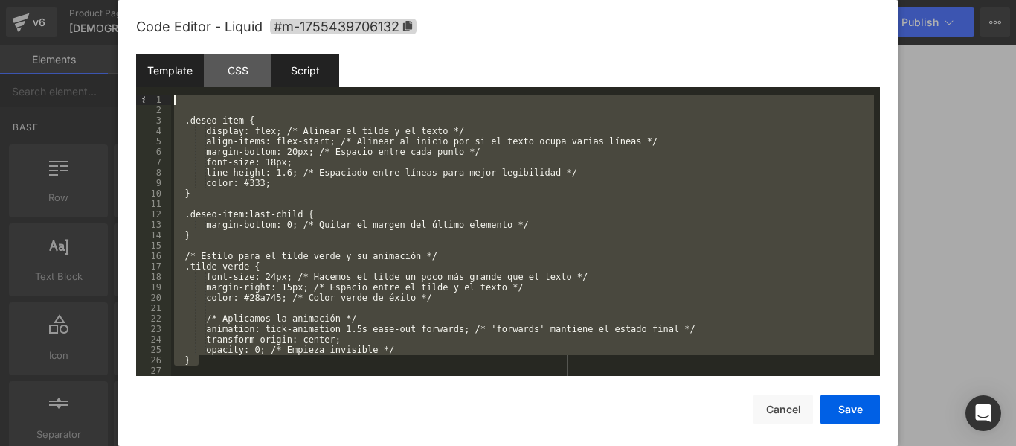
drag, startPoint x: 408, startPoint y: 355, endPoint x: 310, endPoint y: 76, distance: 295.5
click at [310, 76] on div "Template CSS Script Data 1 2 3 4 5 6 7 8 9 10 11 12 13 14 15 16 17 18 19 20 21 …" at bounding box center [508, 215] width 744 height 322
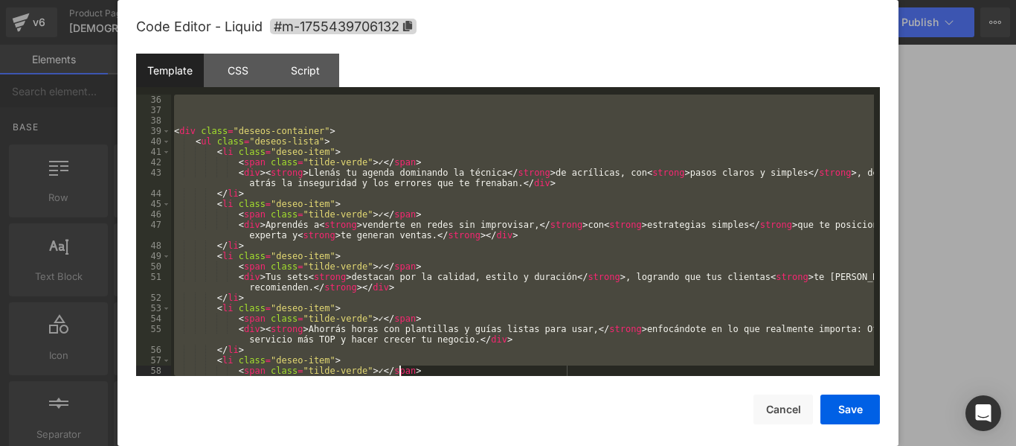
scroll to position [448, 0]
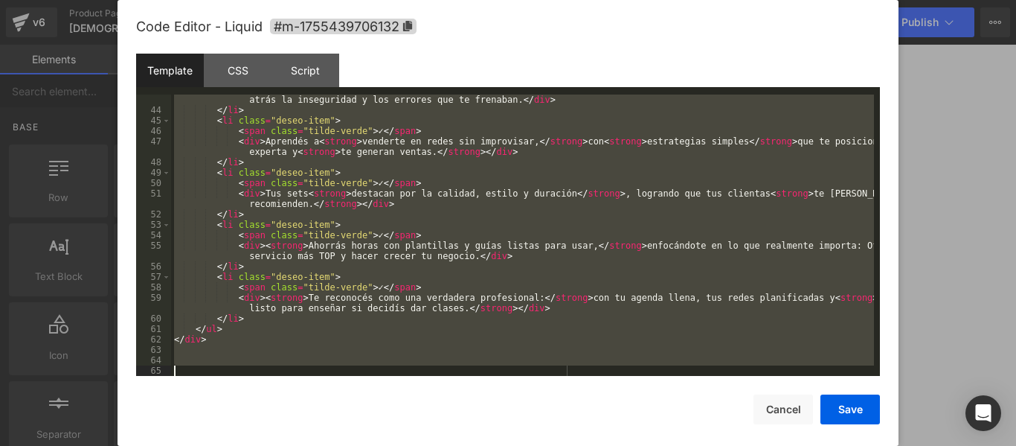
drag, startPoint x: 278, startPoint y: 119, endPoint x: 556, endPoint y: 401, distance: 395.5
click at [556, 401] on div "Code Editor - Liquid #m-1755439706132 Template CSS Script Data 43 44 45 46 47 4…" at bounding box center [508, 236] width 744 height 472
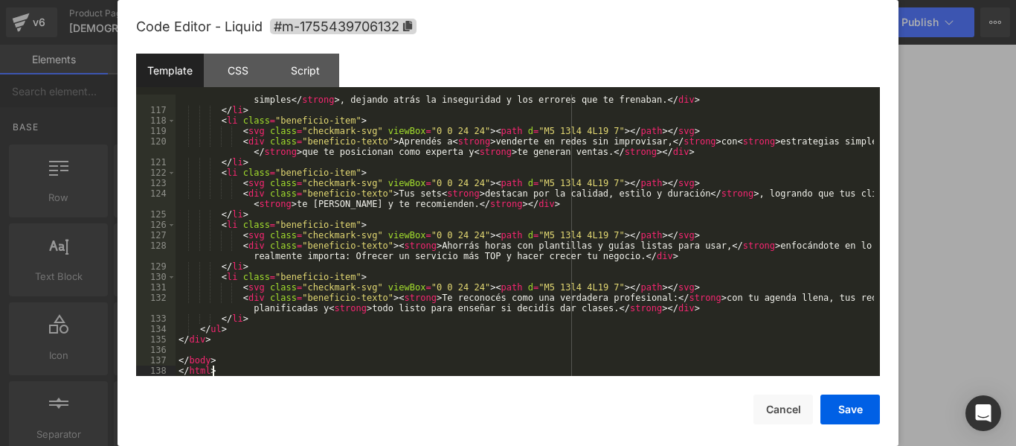
scroll to position [1208, 0]
click at [847, 408] on button "Save" at bounding box center [850, 409] width 60 height 30
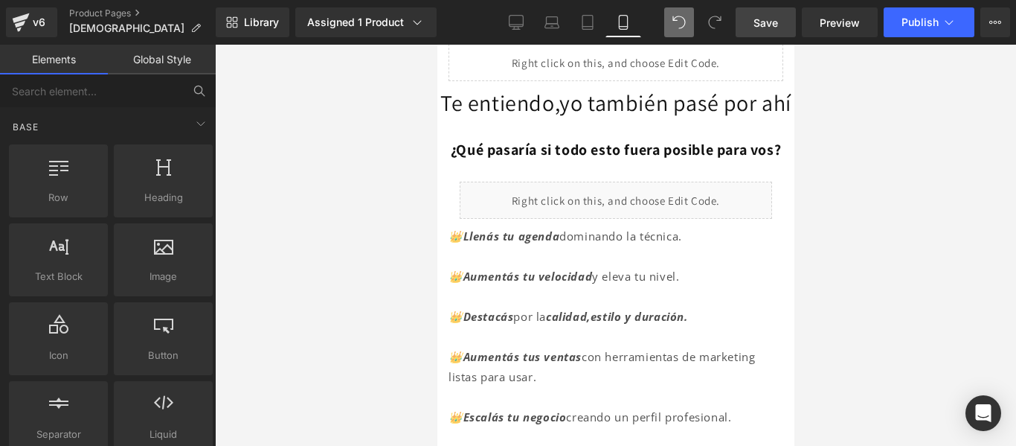
click at [774, 28] on span "Save" at bounding box center [765, 23] width 25 height 16
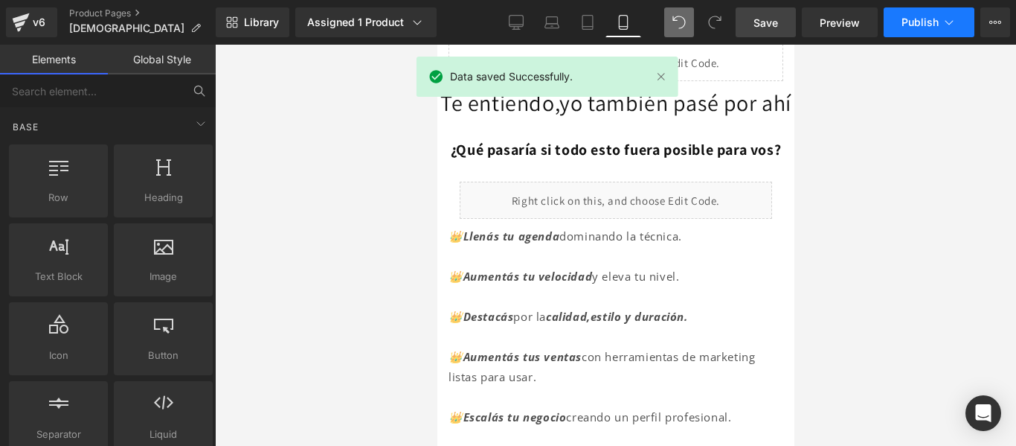
click at [928, 23] on span "Publish" at bounding box center [919, 22] width 37 height 12
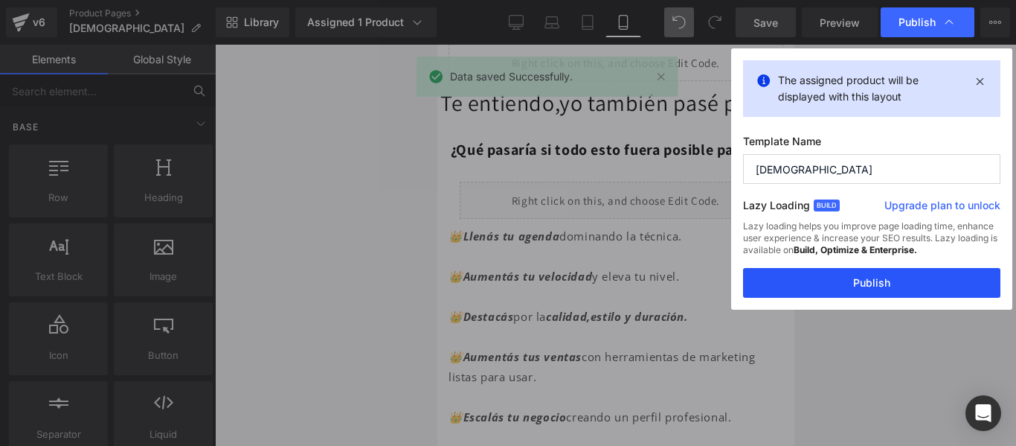
click at [880, 286] on button "Publish" at bounding box center [871, 283] width 257 height 30
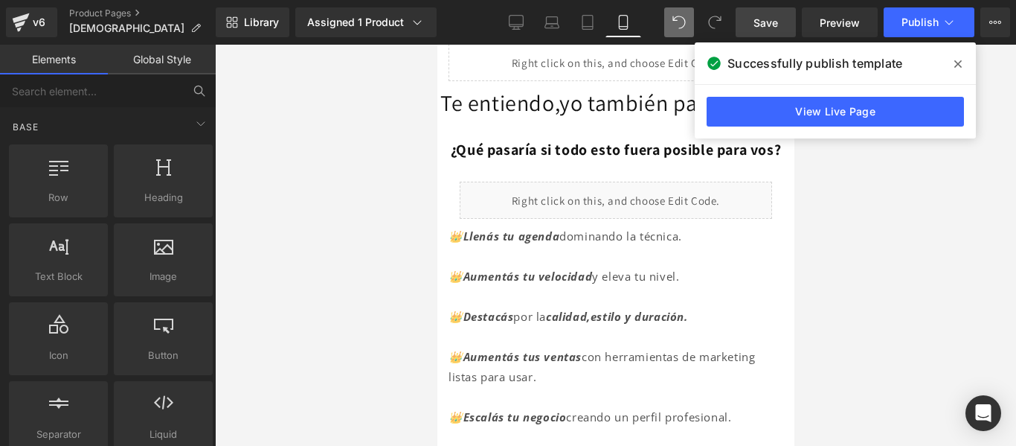
click at [847, 205] on div at bounding box center [615, 245] width 801 height 401
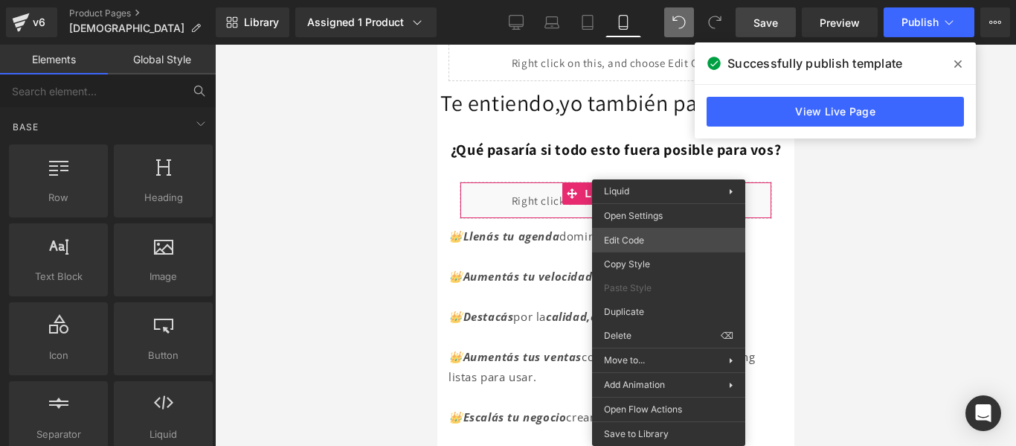
click at [652, 0] on div "Heading You are previewing how the will restyle your page. You can not edit Ele…" at bounding box center [508, 0] width 1016 height 0
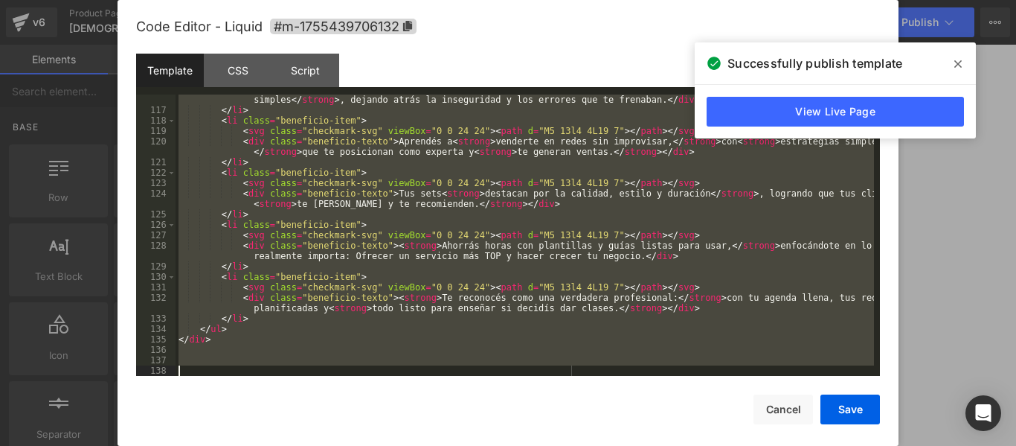
drag, startPoint x: 181, startPoint y: 95, endPoint x: 510, endPoint y: 396, distance: 445.9
click at [510, 396] on div "Code Editor - Liquid #m-1755439706132 Template CSS Script Data 116 117 118 119 …" at bounding box center [508, 236] width 744 height 472
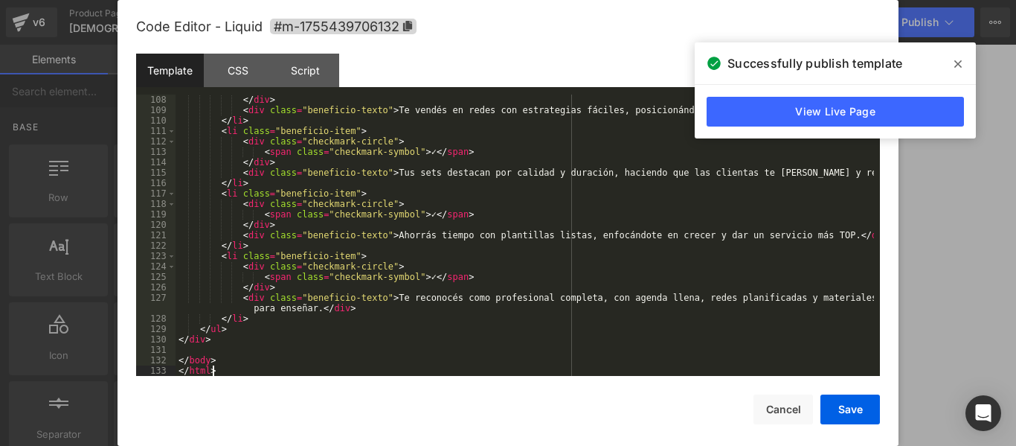
scroll to position [1114, 0]
click at [847, 401] on button "Save" at bounding box center [850, 409] width 60 height 30
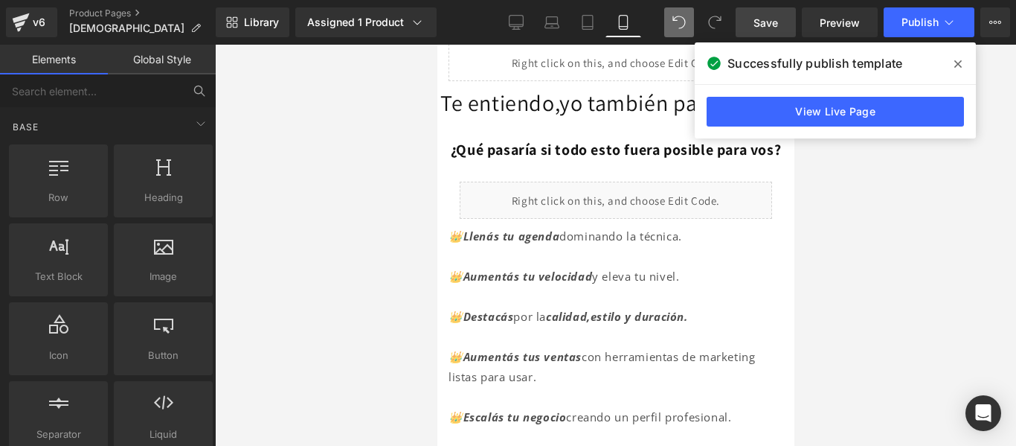
click at [765, 15] on span "Save" at bounding box center [765, 23] width 25 height 16
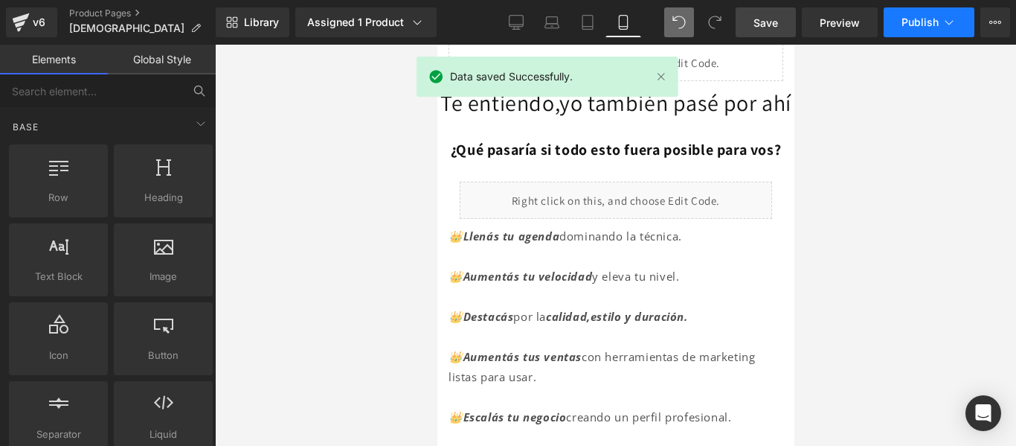
click at [932, 29] on button "Publish" at bounding box center [929, 22] width 91 height 30
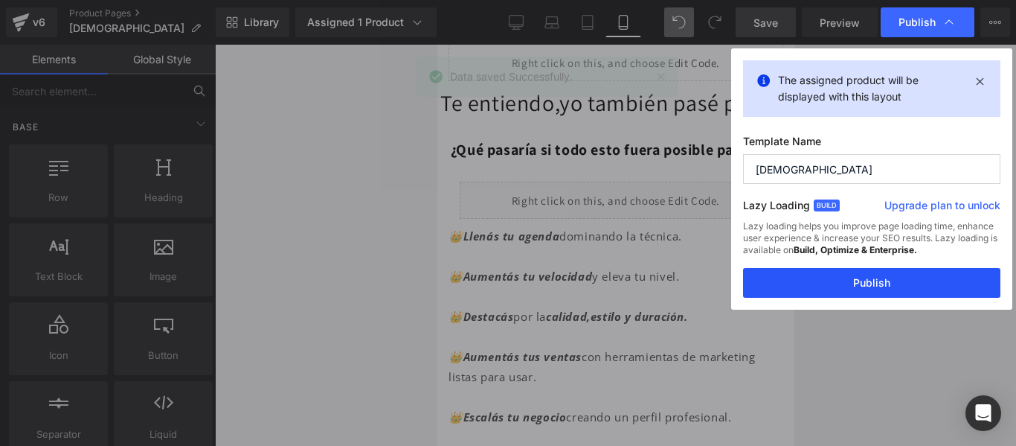
click at [858, 289] on button "Publish" at bounding box center [871, 283] width 257 height 30
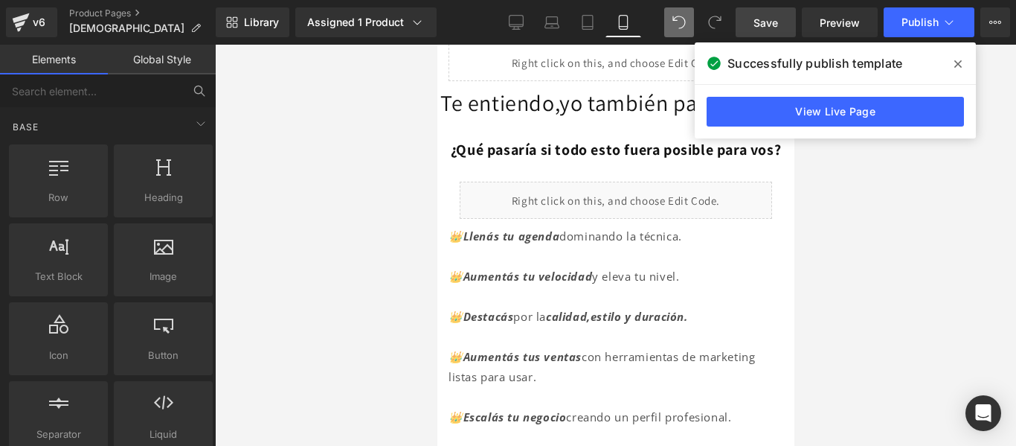
click at [955, 59] on icon at bounding box center [957, 64] width 7 height 12
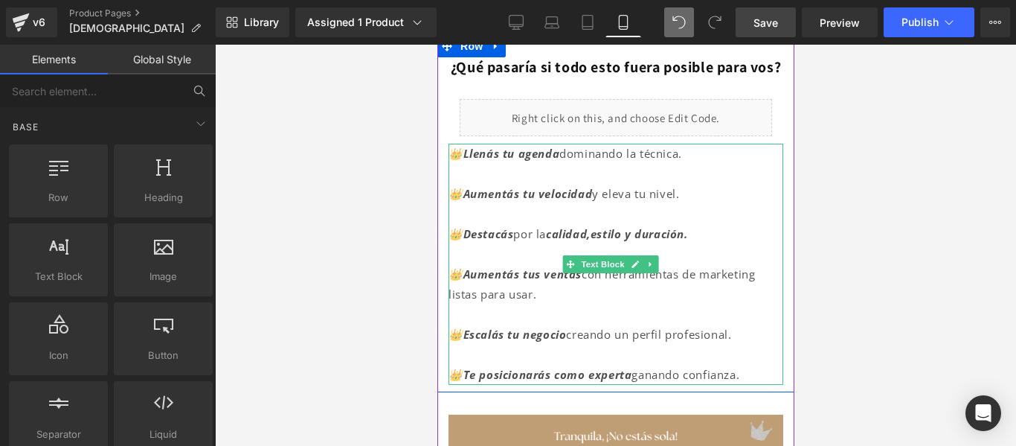
scroll to position [527, 0]
click at [654, 268] on icon at bounding box center [650, 263] width 8 height 9
click at [657, 267] on icon at bounding box center [657, 263] width 8 height 8
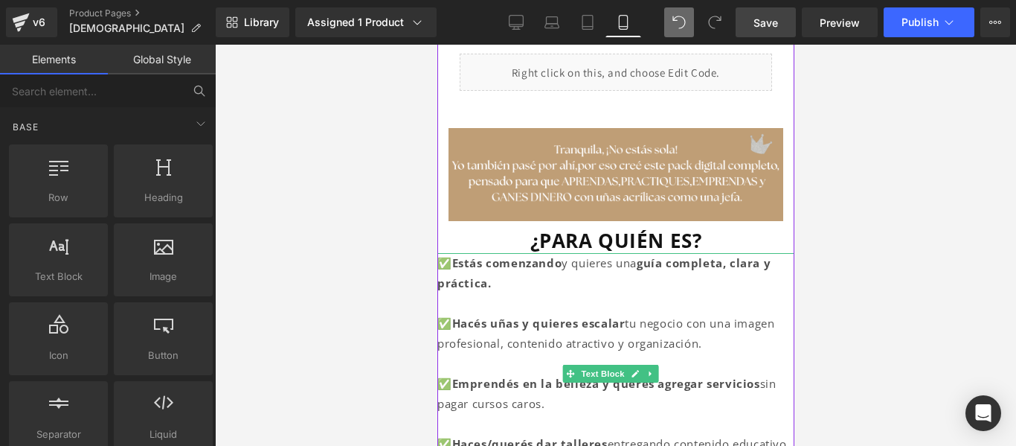
scroll to position [567, 0]
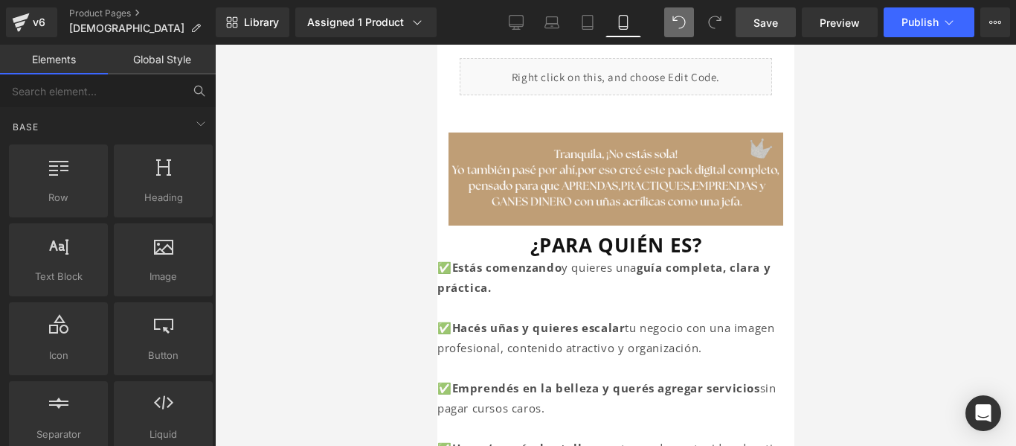
click at [767, 22] on span "Save" at bounding box center [765, 23] width 25 height 16
